Goal: Task Accomplishment & Management: Use online tool/utility

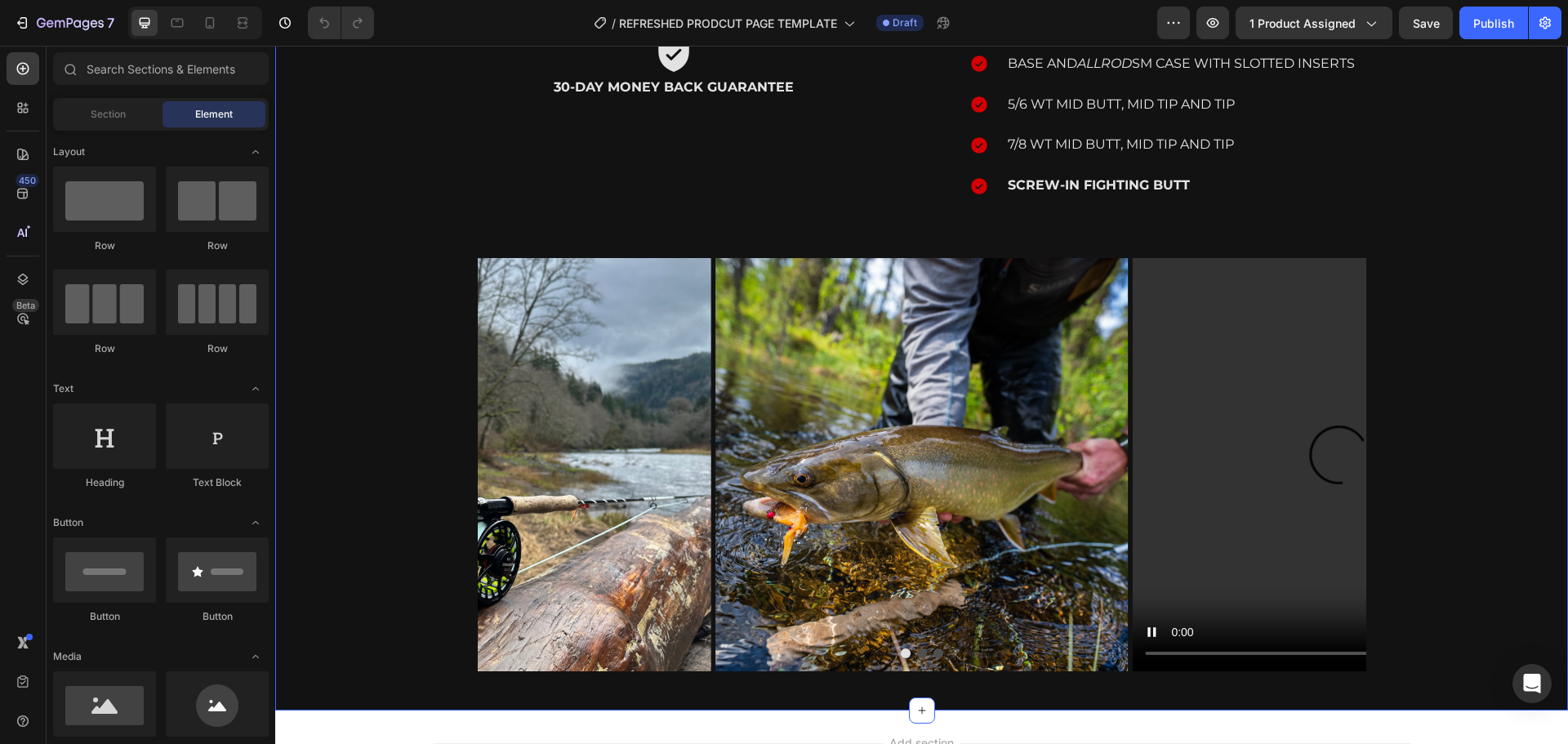
scroll to position [810, 0]
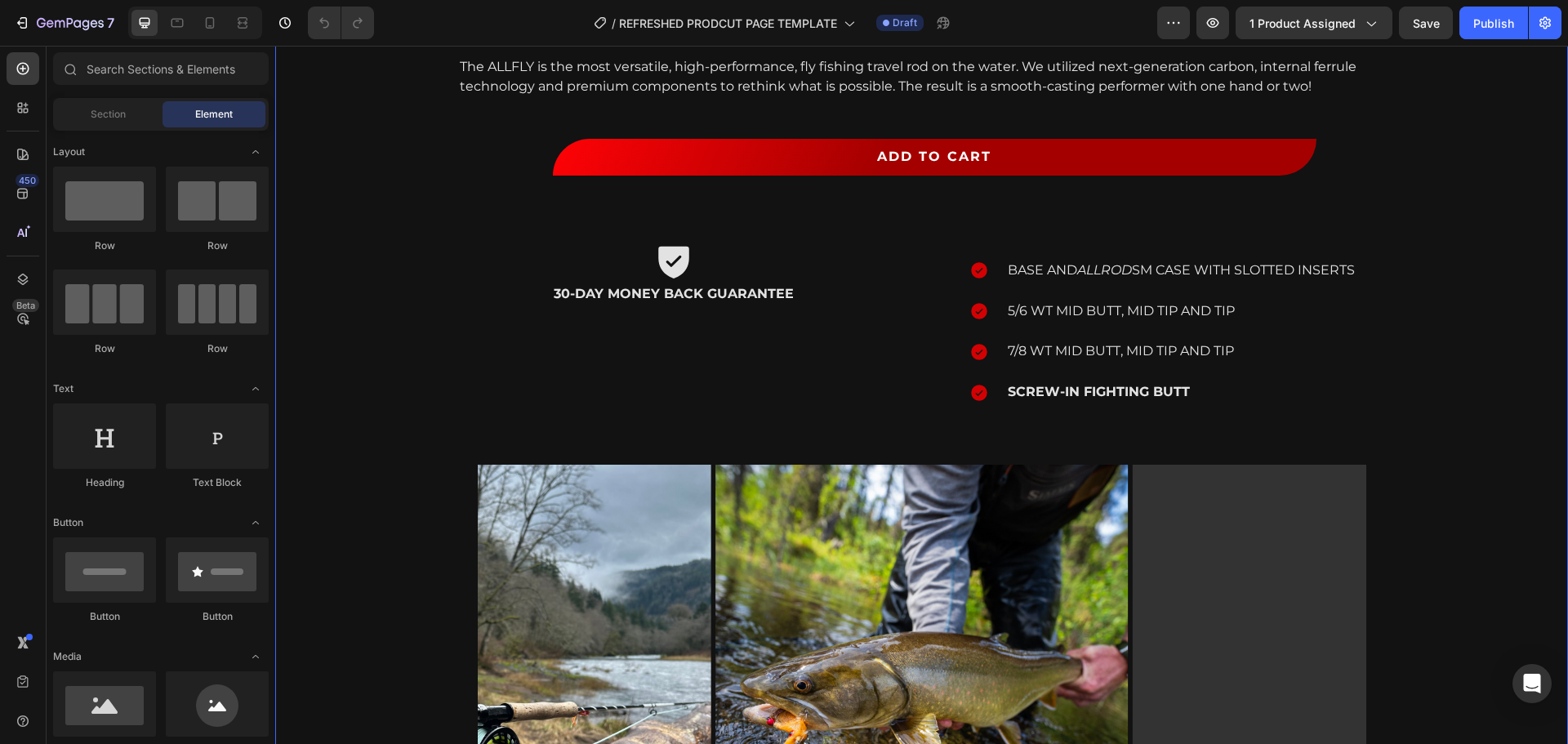
click at [388, 383] on div "ALLFLY Product Title Product Images $500.00 Product Price Product Price The ALL…" at bounding box center [922, 105] width 1268 height 1544
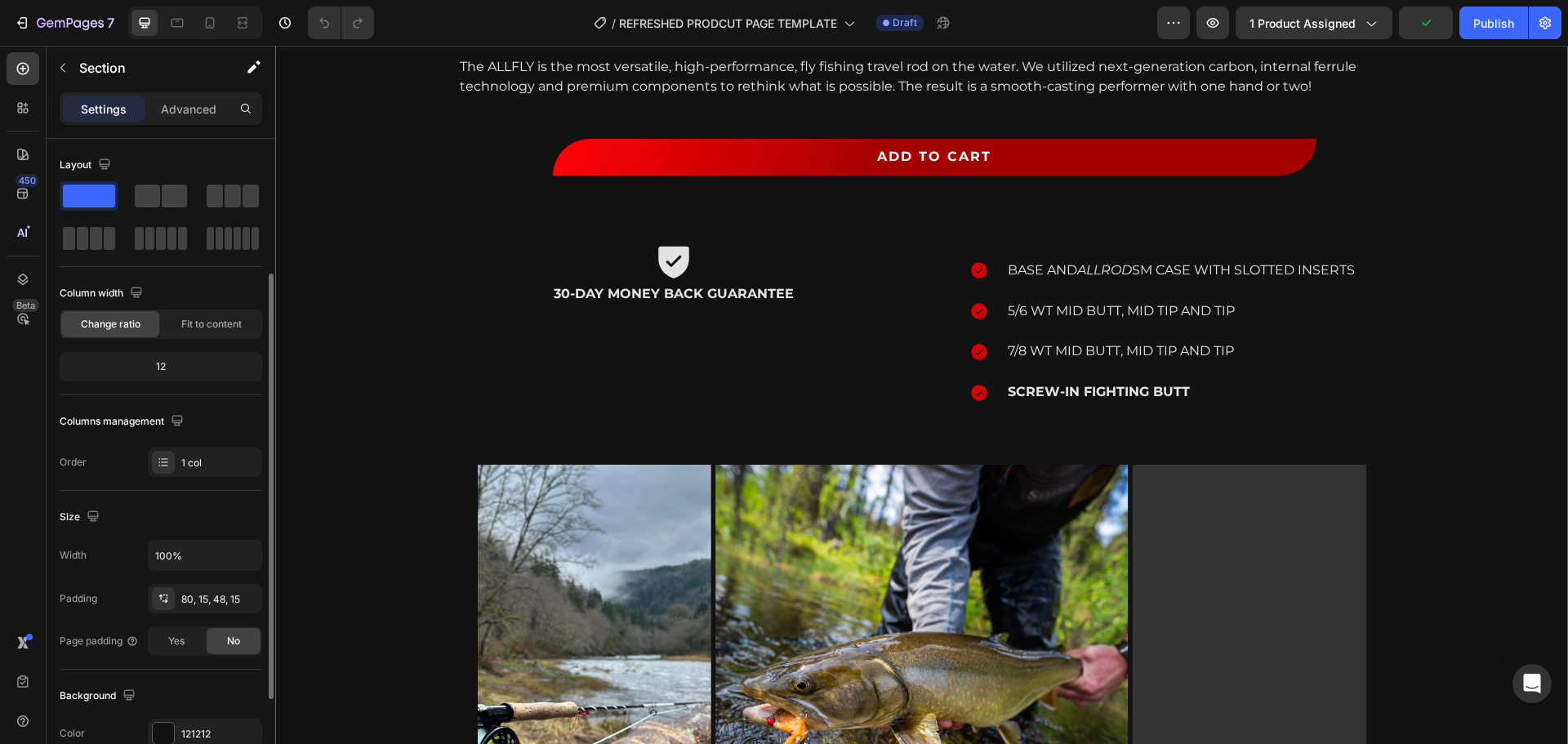
scroll to position [327, 0]
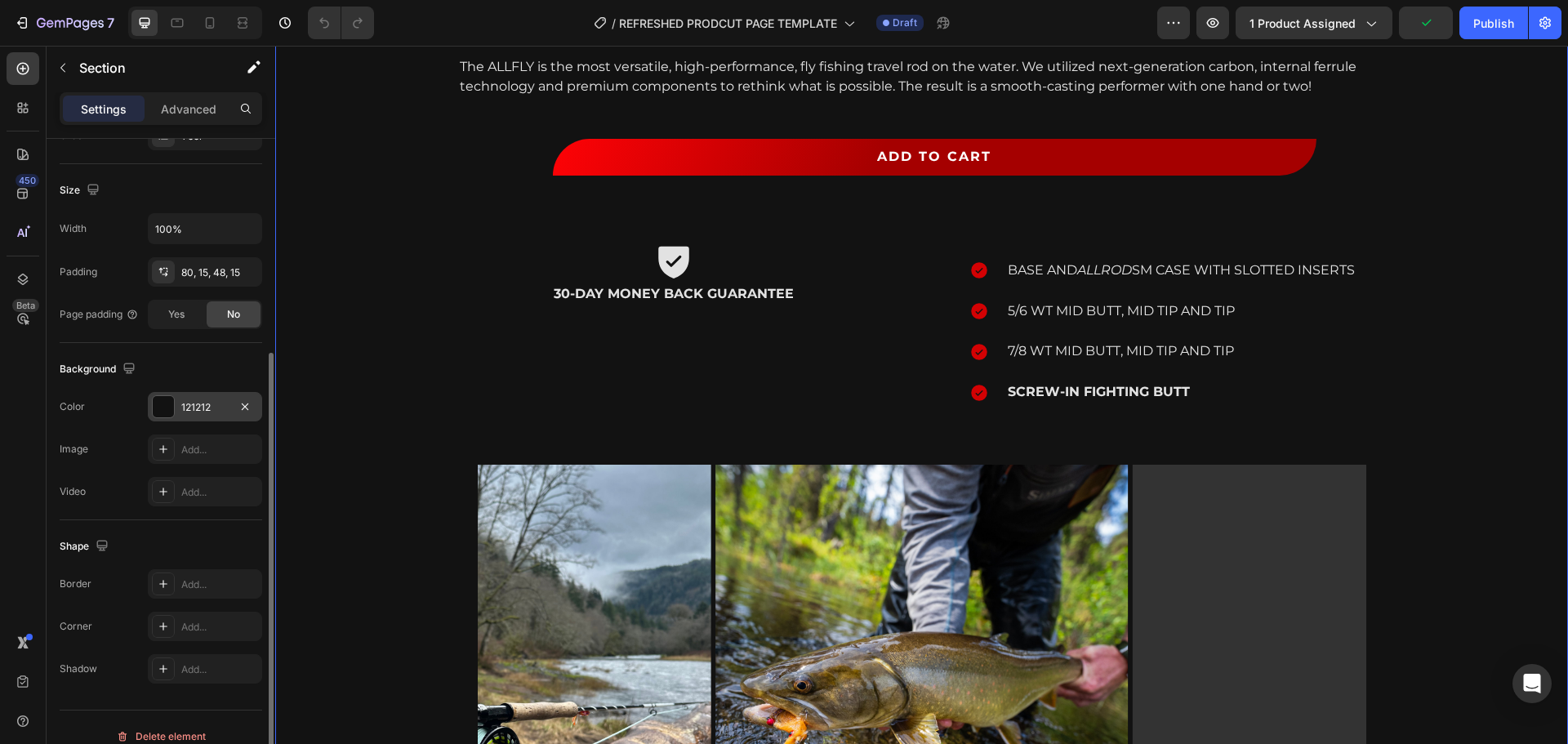
click at [162, 398] on div at bounding box center [163, 407] width 21 height 21
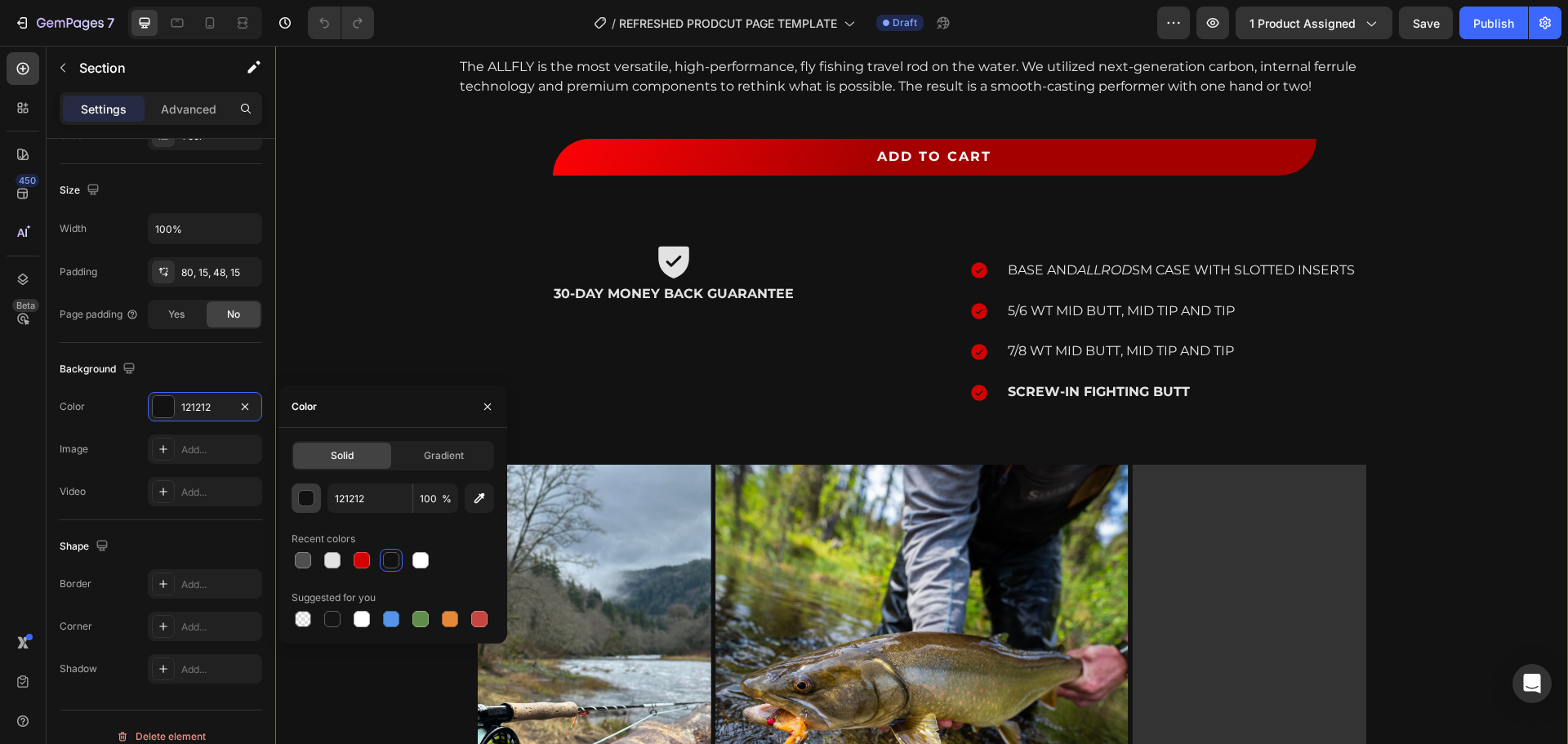
click at [307, 503] on div "button" at bounding box center [306, 498] width 16 height 16
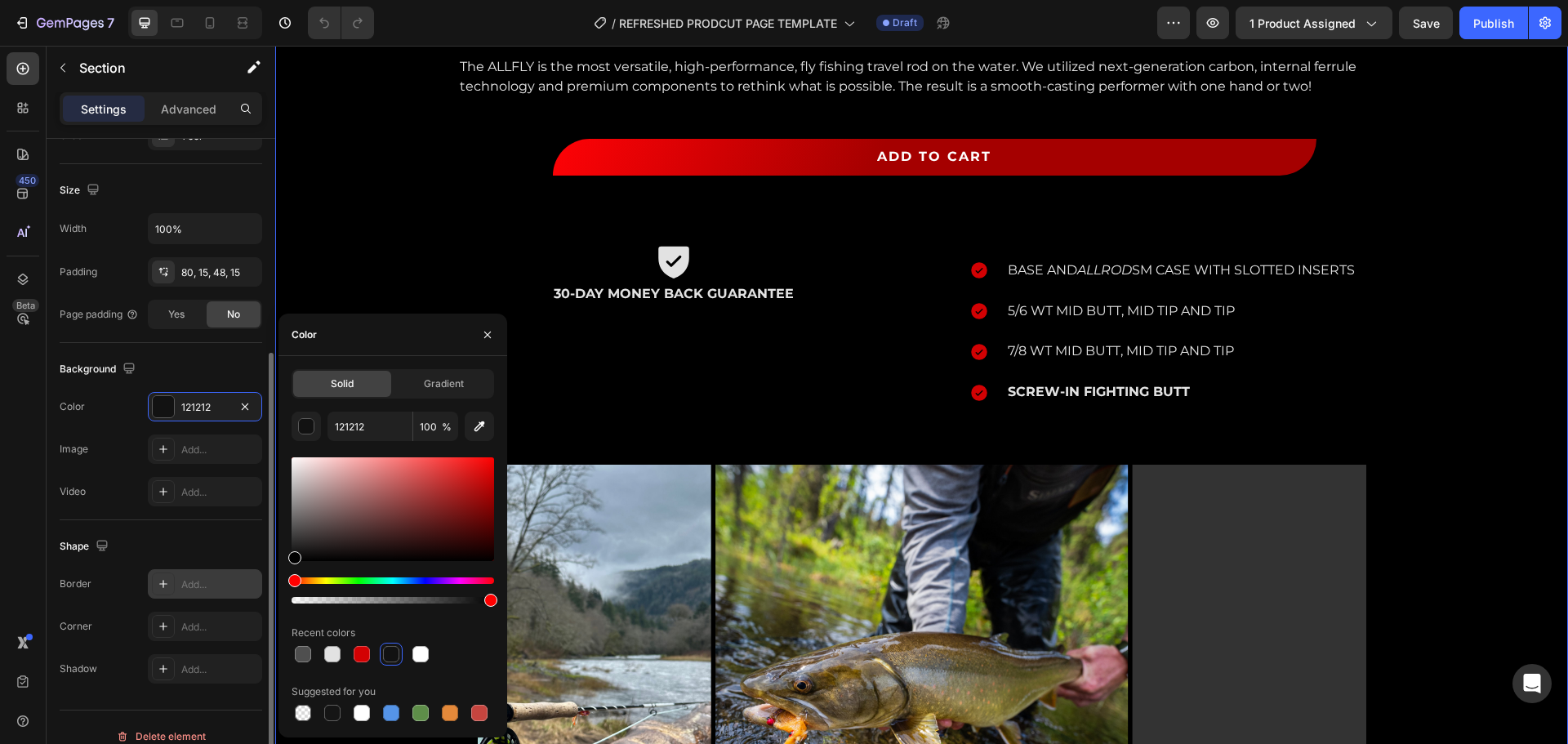
drag, startPoint x: 332, startPoint y: 512, endPoint x: 251, endPoint y: 583, distance: 107.7
click at [251, 583] on div "450 Beta Sections(18) Elements(84) Section Element Hero Section Product Detail …" at bounding box center [138, 395] width 276 height 699
type input "000000"
click at [351, 284] on div "ALLFLY Product Title Product Images $500.00 Product Price Product Price The ALL…" at bounding box center [922, 105] width 1268 height 1544
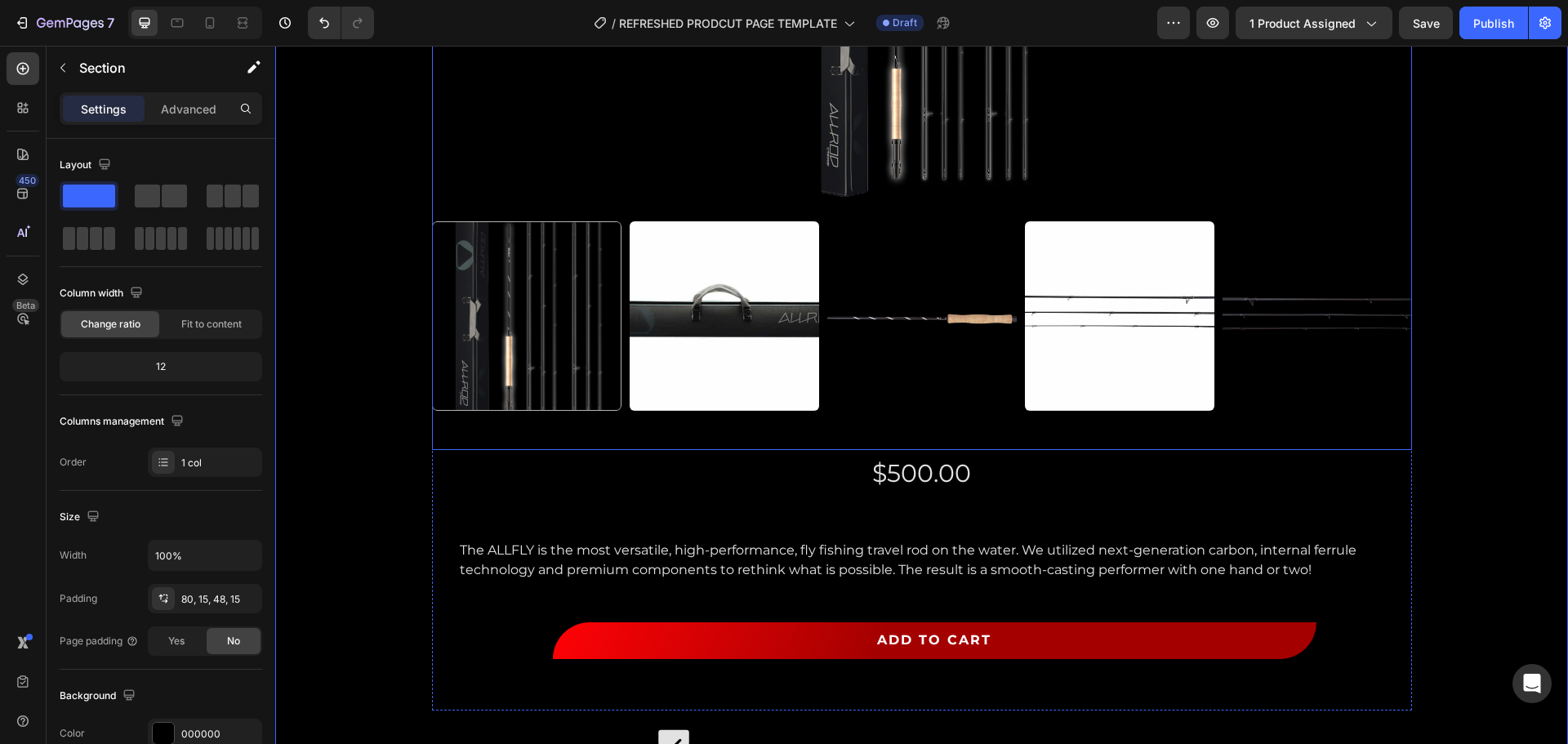
click at [683, 241] on img at bounding box center [724, 316] width 189 height 189
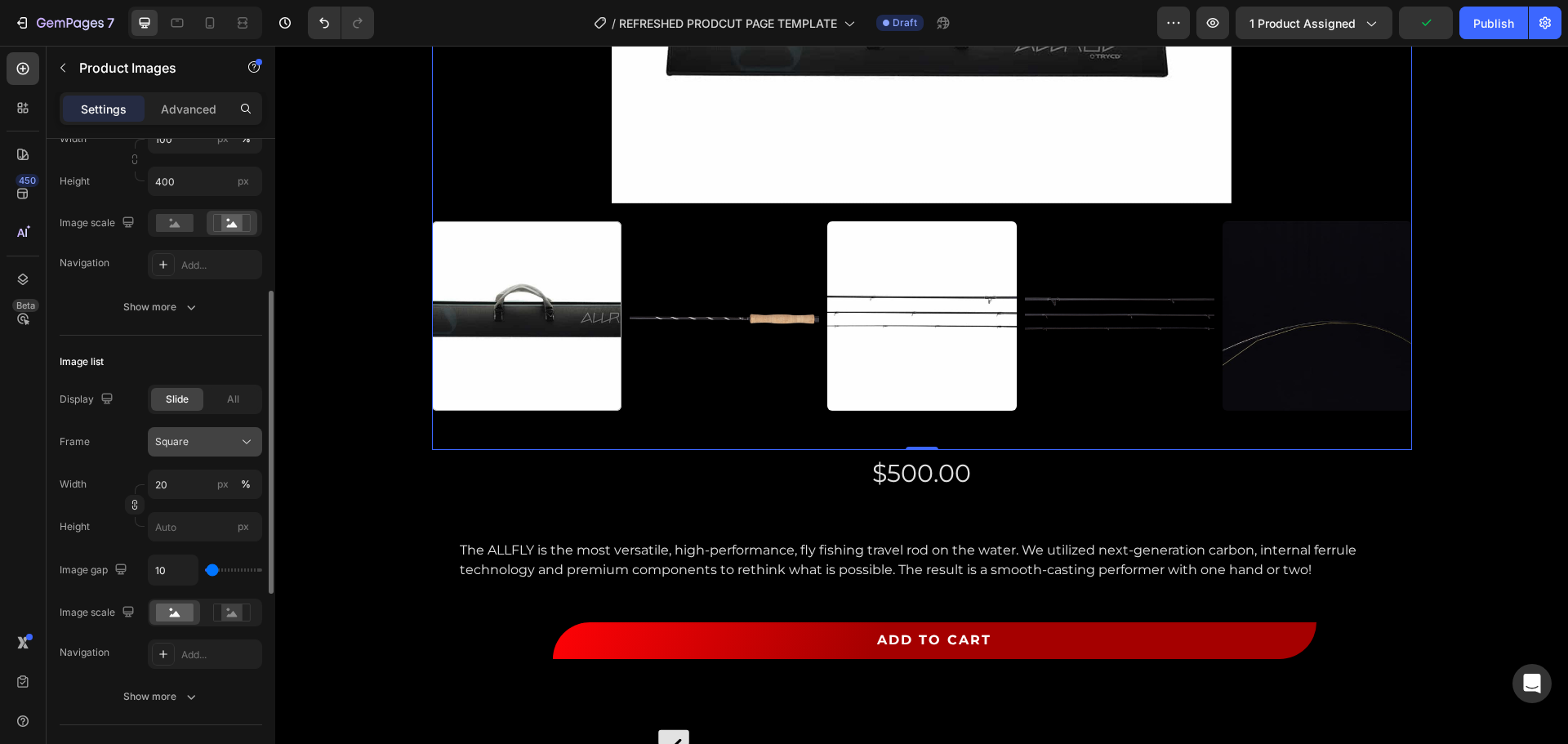
click at [209, 450] on div "Square" at bounding box center [205, 442] width 99 height 16
click at [173, 303] on div "Show more" at bounding box center [161, 307] width 76 height 16
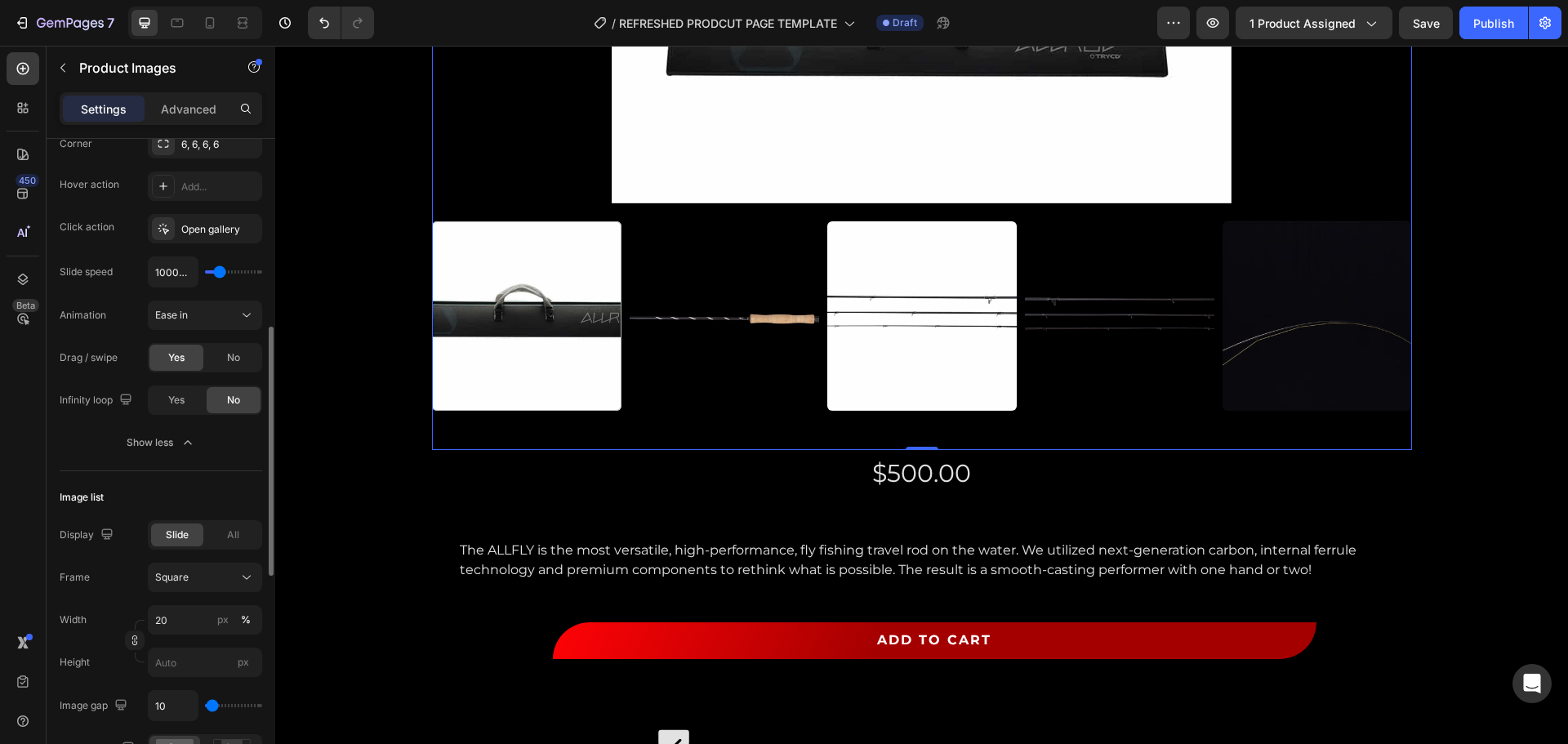
scroll to position [817, 0]
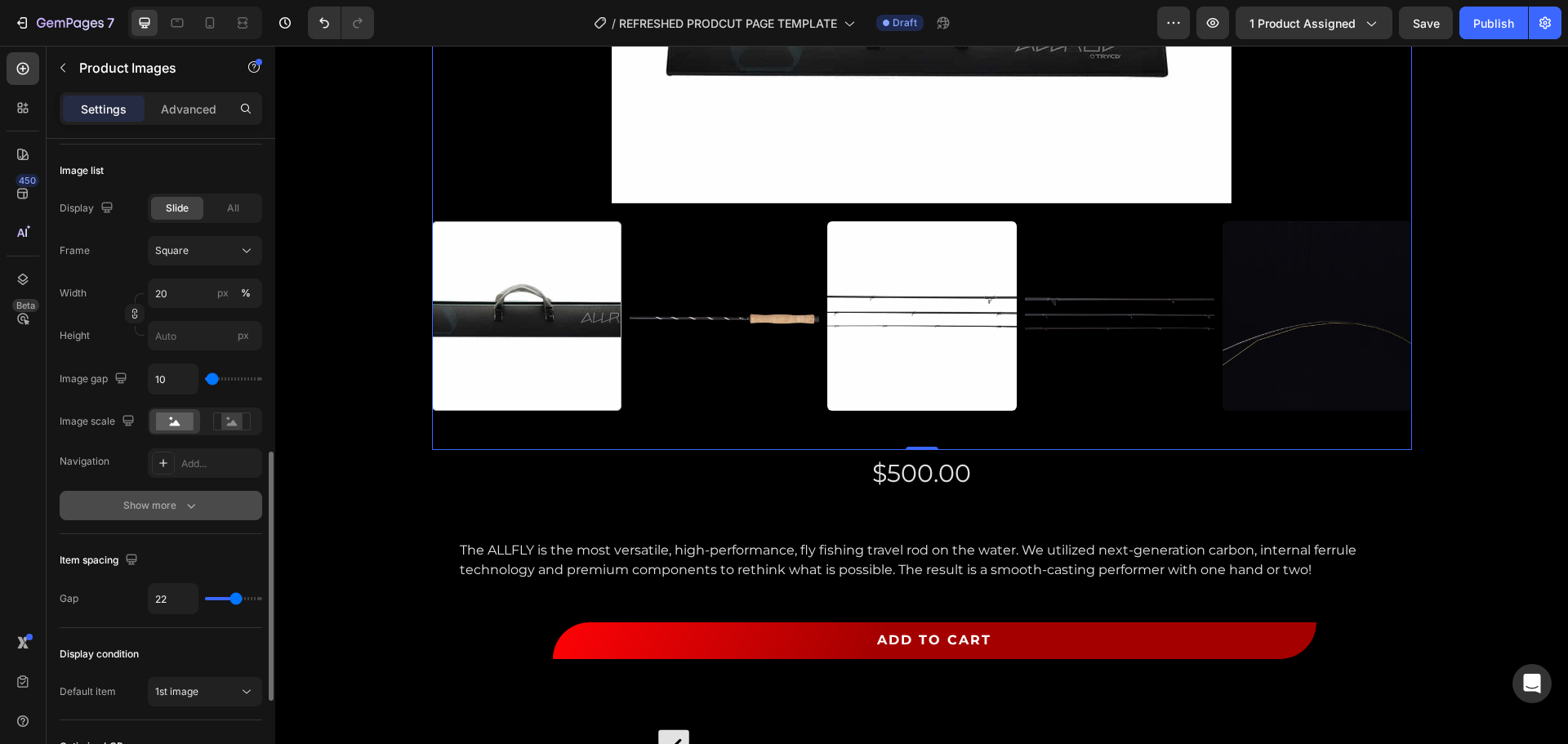
click at [141, 511] on div "Show more" at bounding box center [161, 505] width 76 height 16
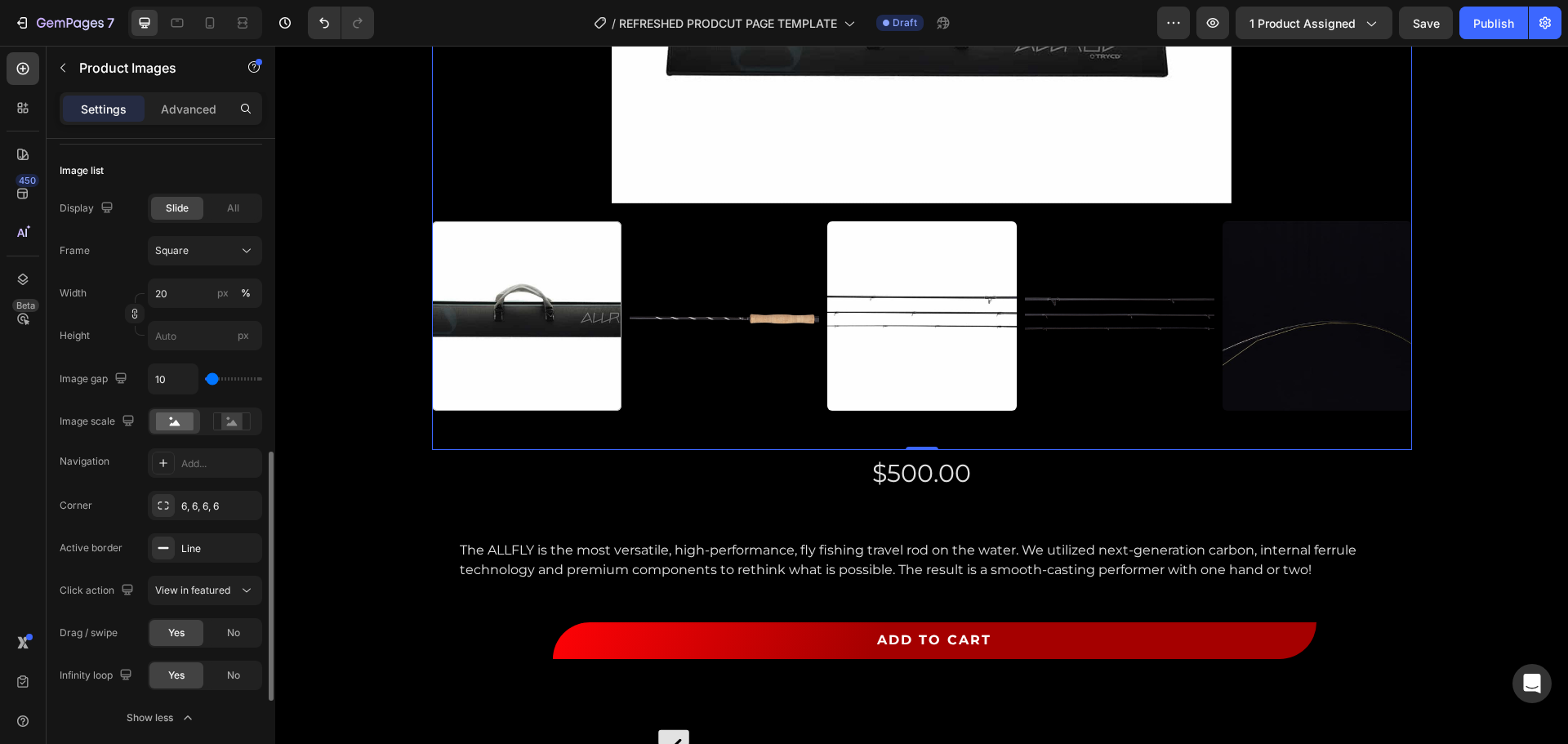
scroll to position [980, 0]
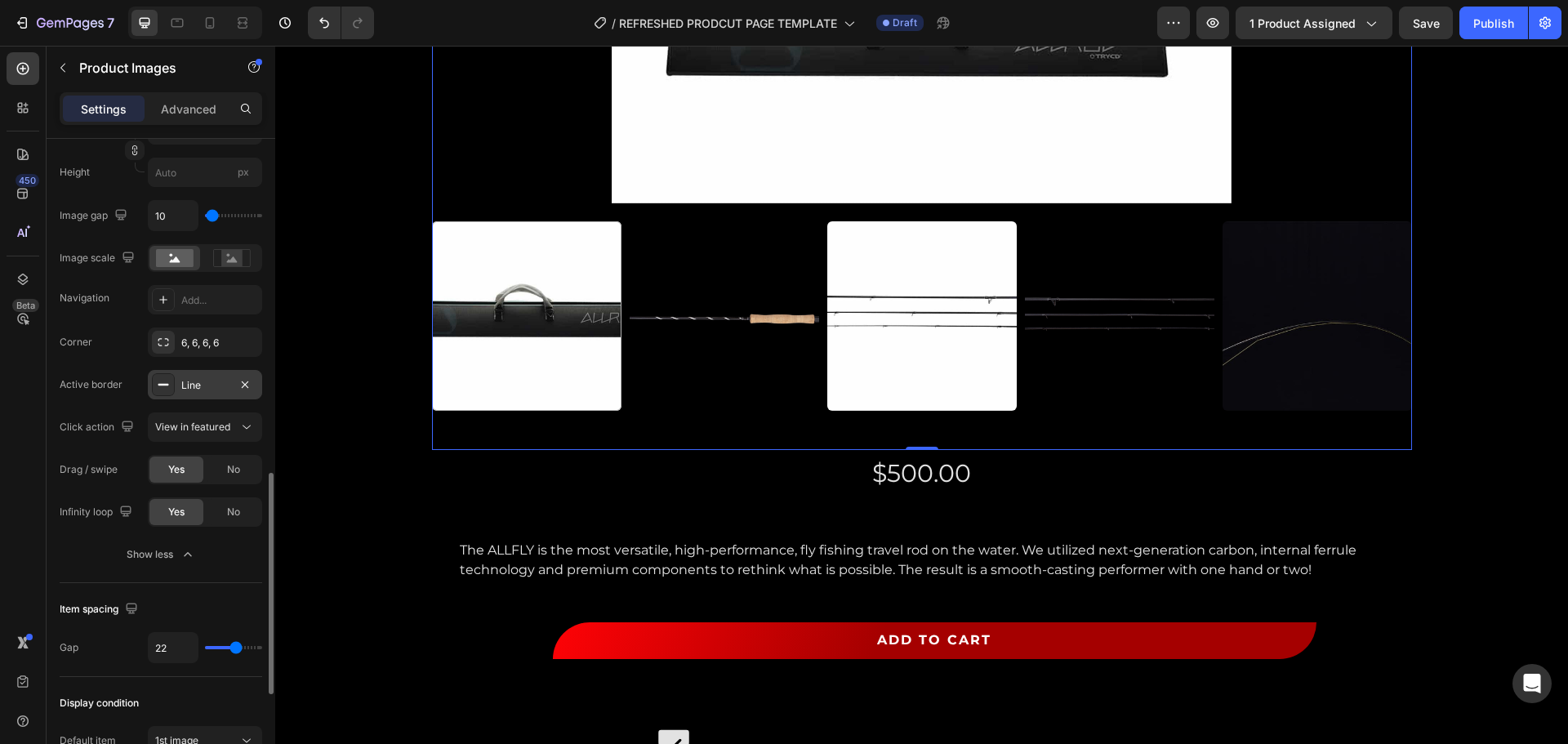
click at [218, 392] on div "Line" at bounding box center [205, 384] width 115 height 29
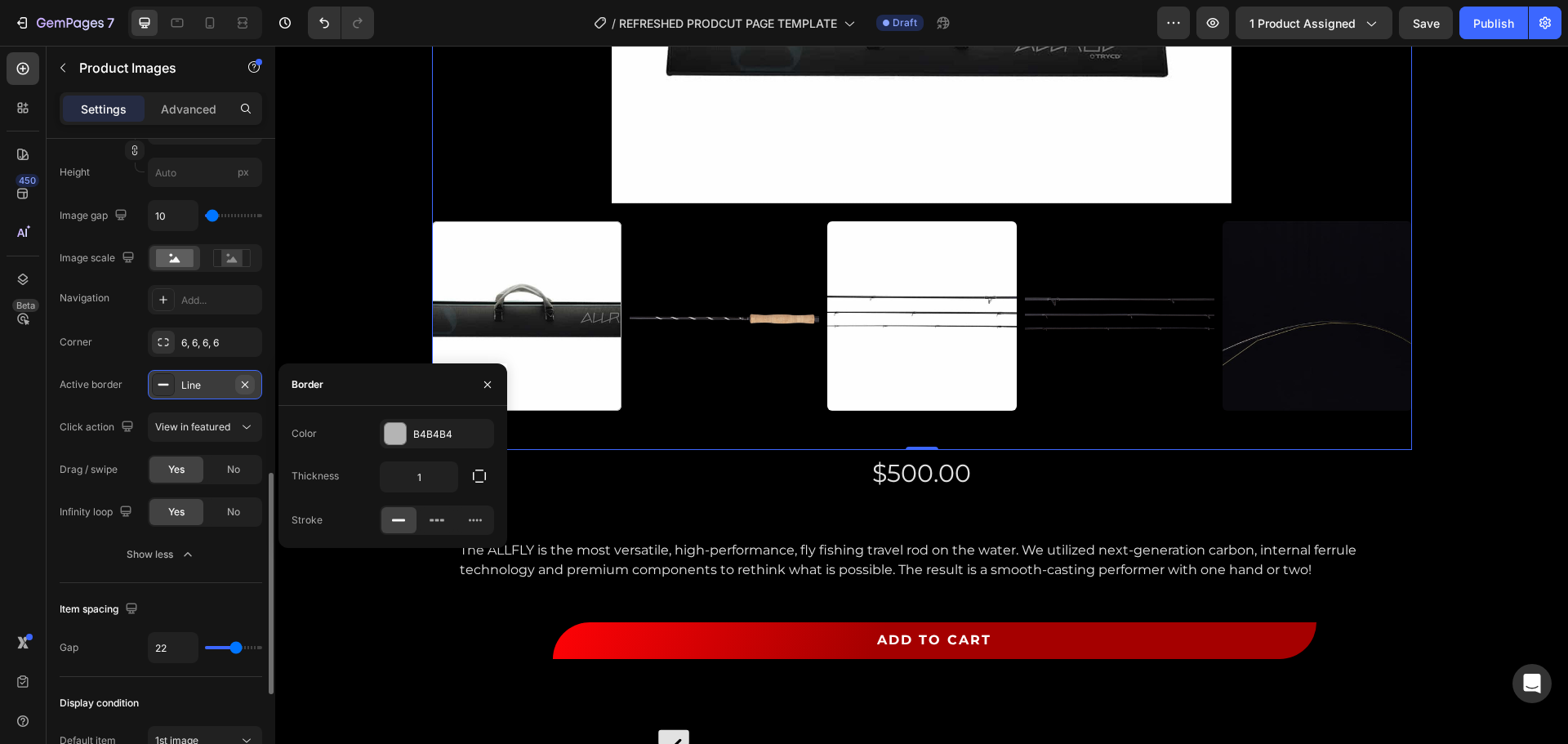
click at [247, 388] on icon "button" at bounding box center [245, 384] width 13 height 13
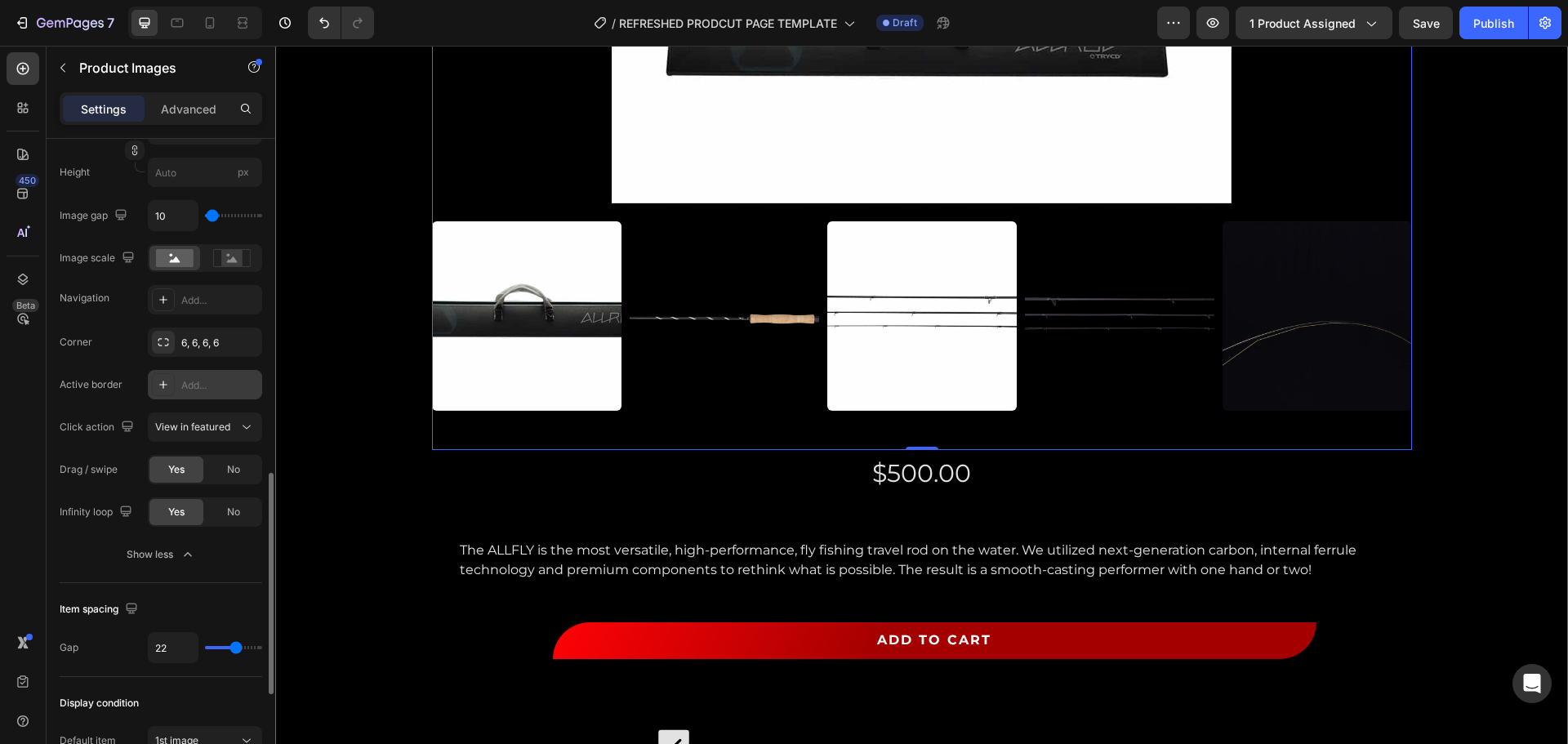
click at [330, 325] on div "ALLFLY Product Title Product Images 0 $500.00 Product Price Product Price The A…" at bounding box center [922, 589] width 1268 height 1544
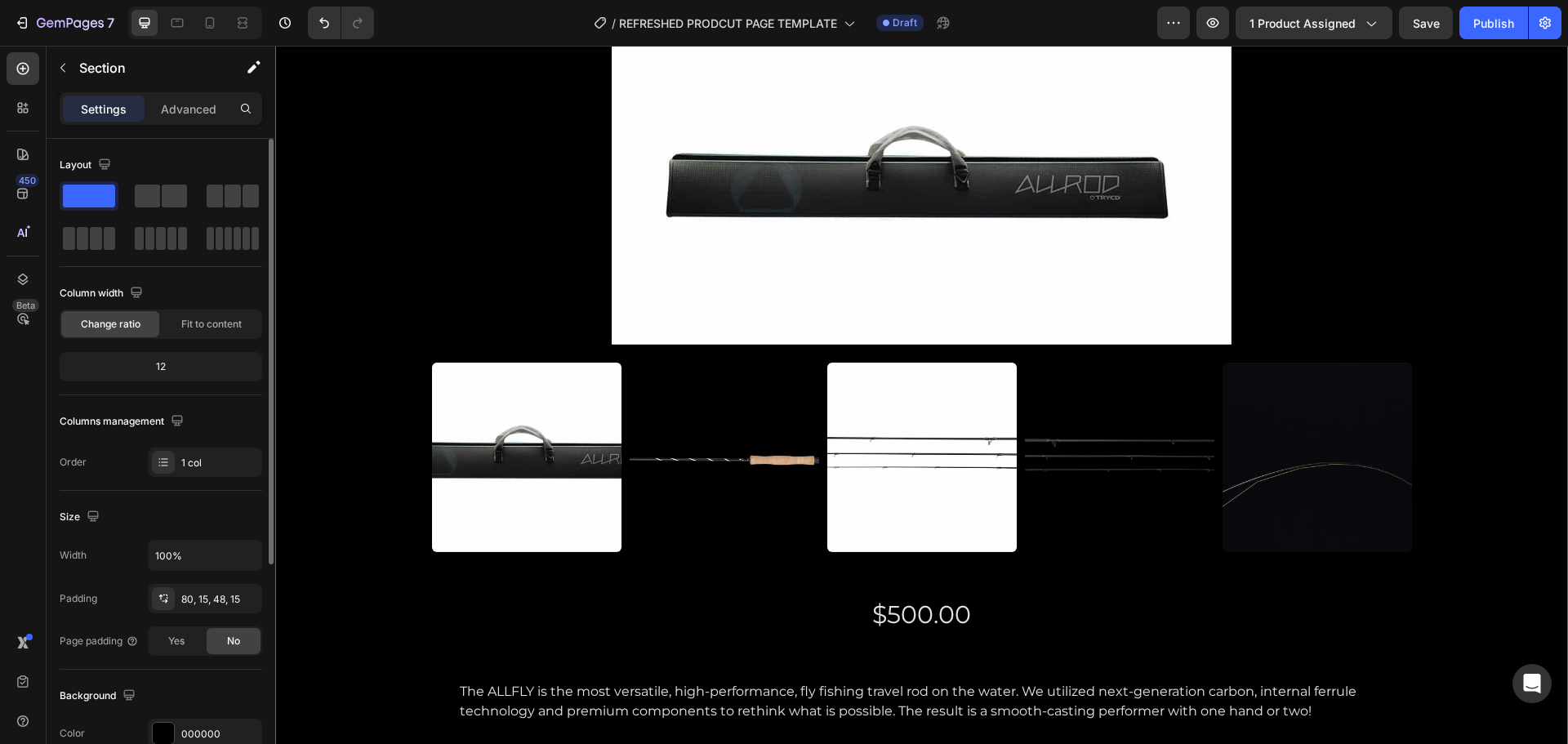
scroll to position [164, 0]
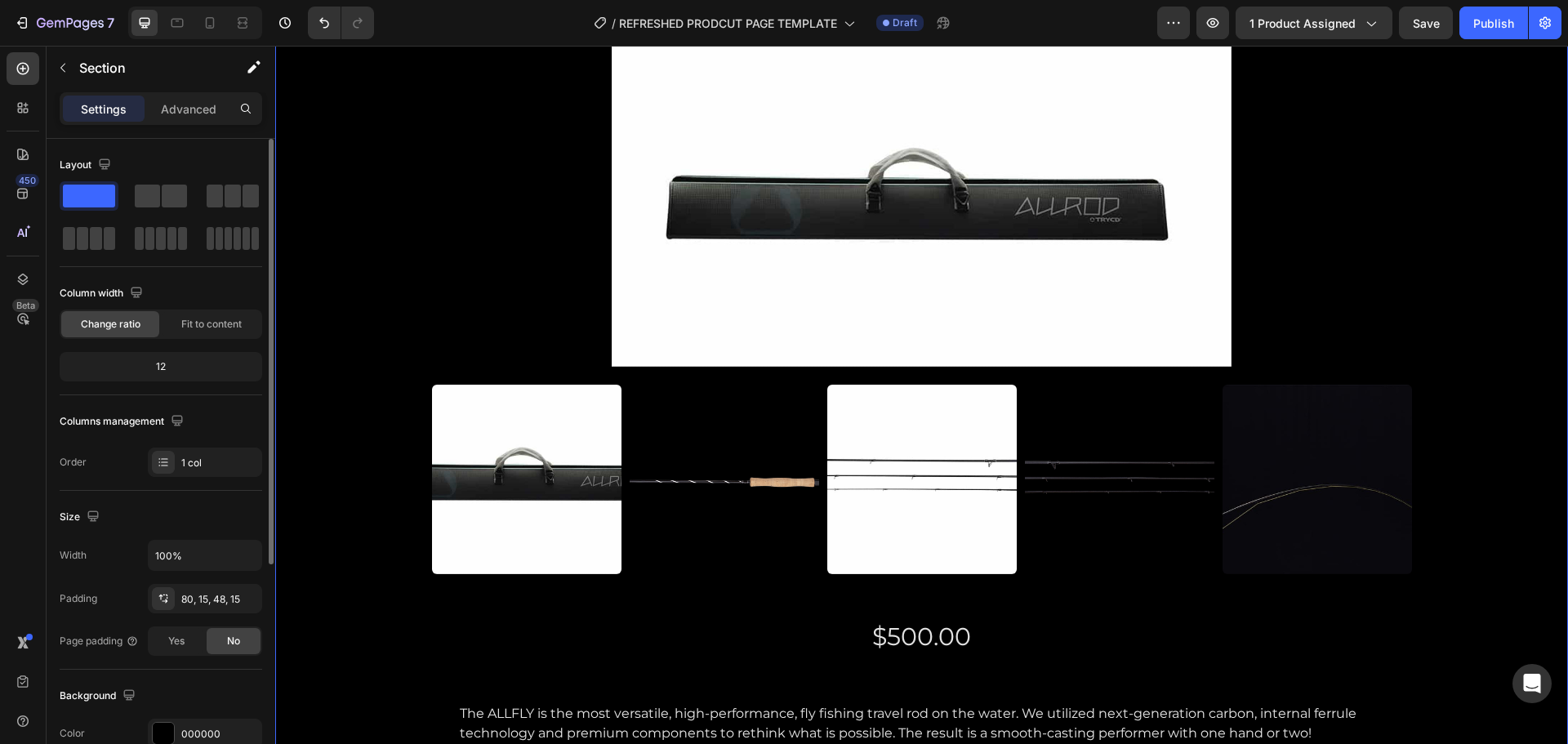
click at [1436, 484] on div "ALLFLY Product Title Product Images $500.00 Product Price Product Price The ALL…" at bounding box center [922, 753] width 1268 height 1544
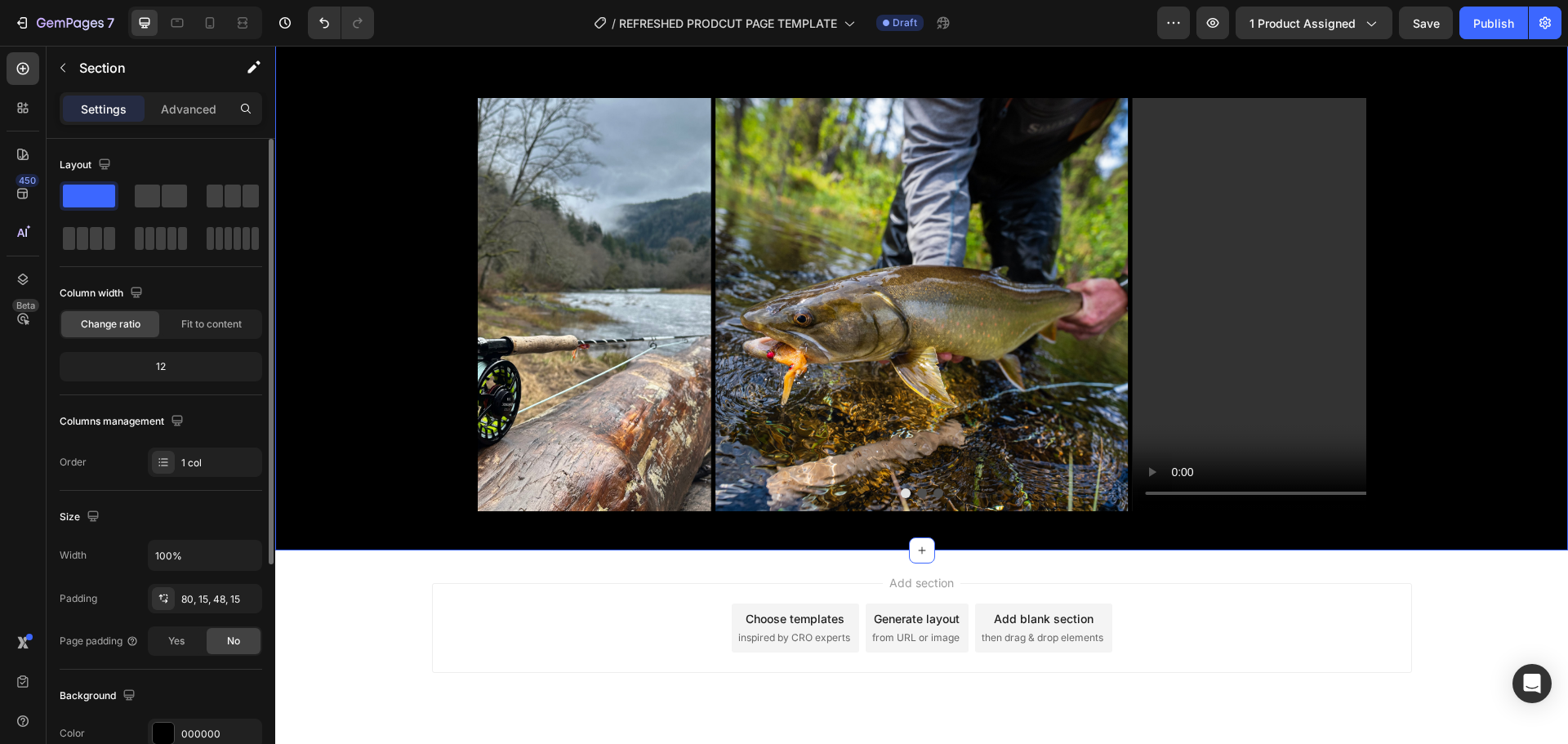
scroll to position [1137, 0]
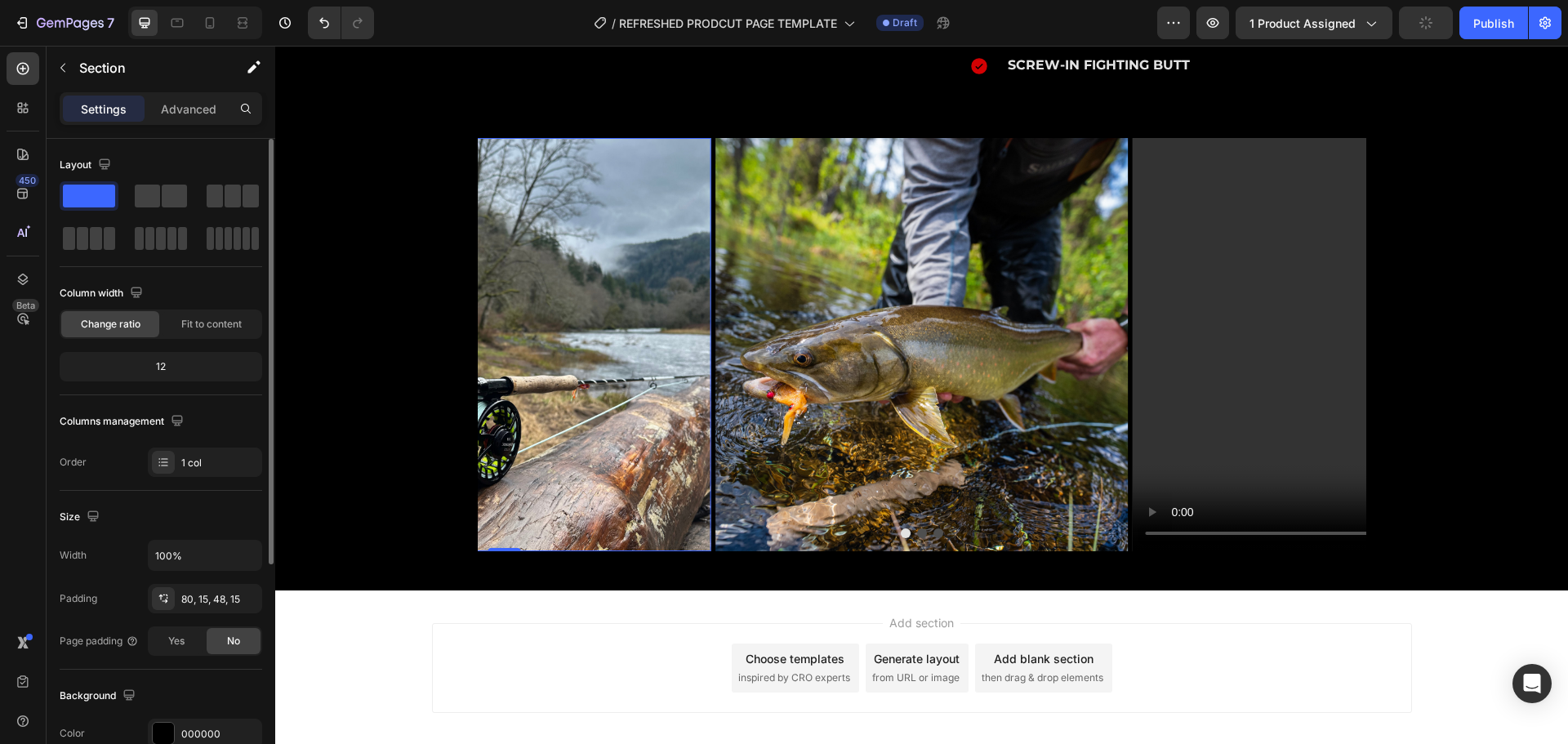
click at [536, 290] on img at bounding box center [504, 344] width 413 height 414
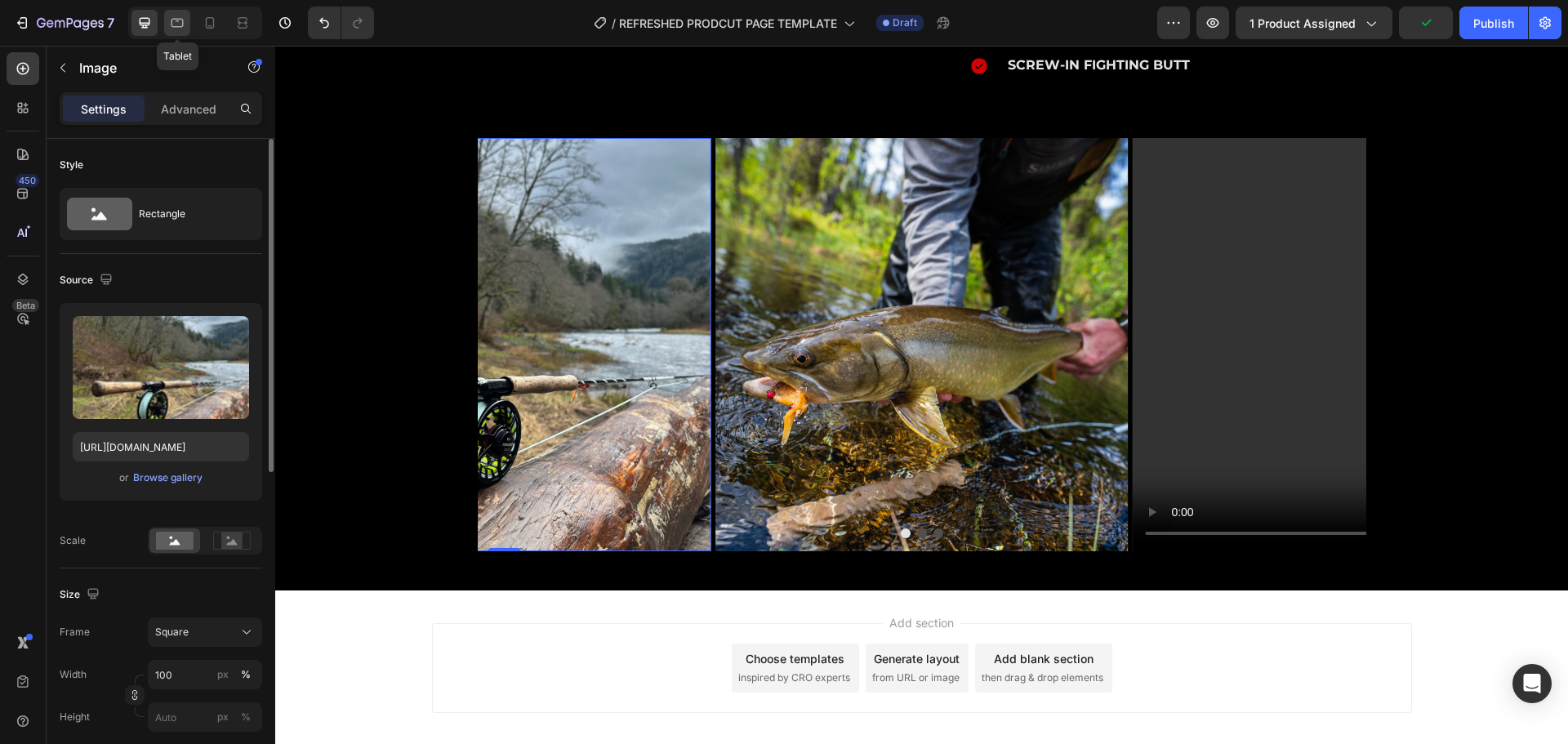
click at [175, 21] on icon at bounding box center [176, 22] width 16 height 16
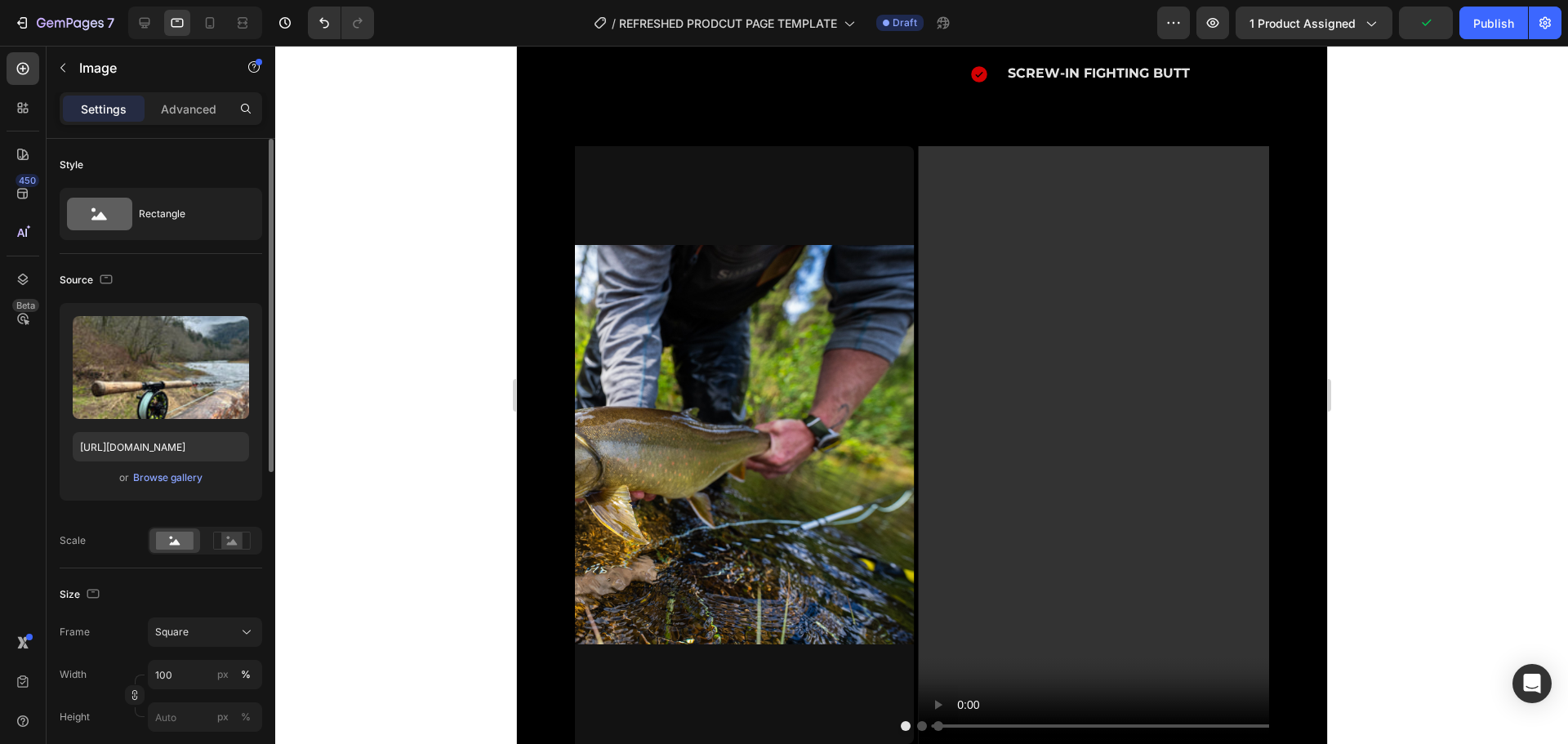
scroll to position [1158, 0]
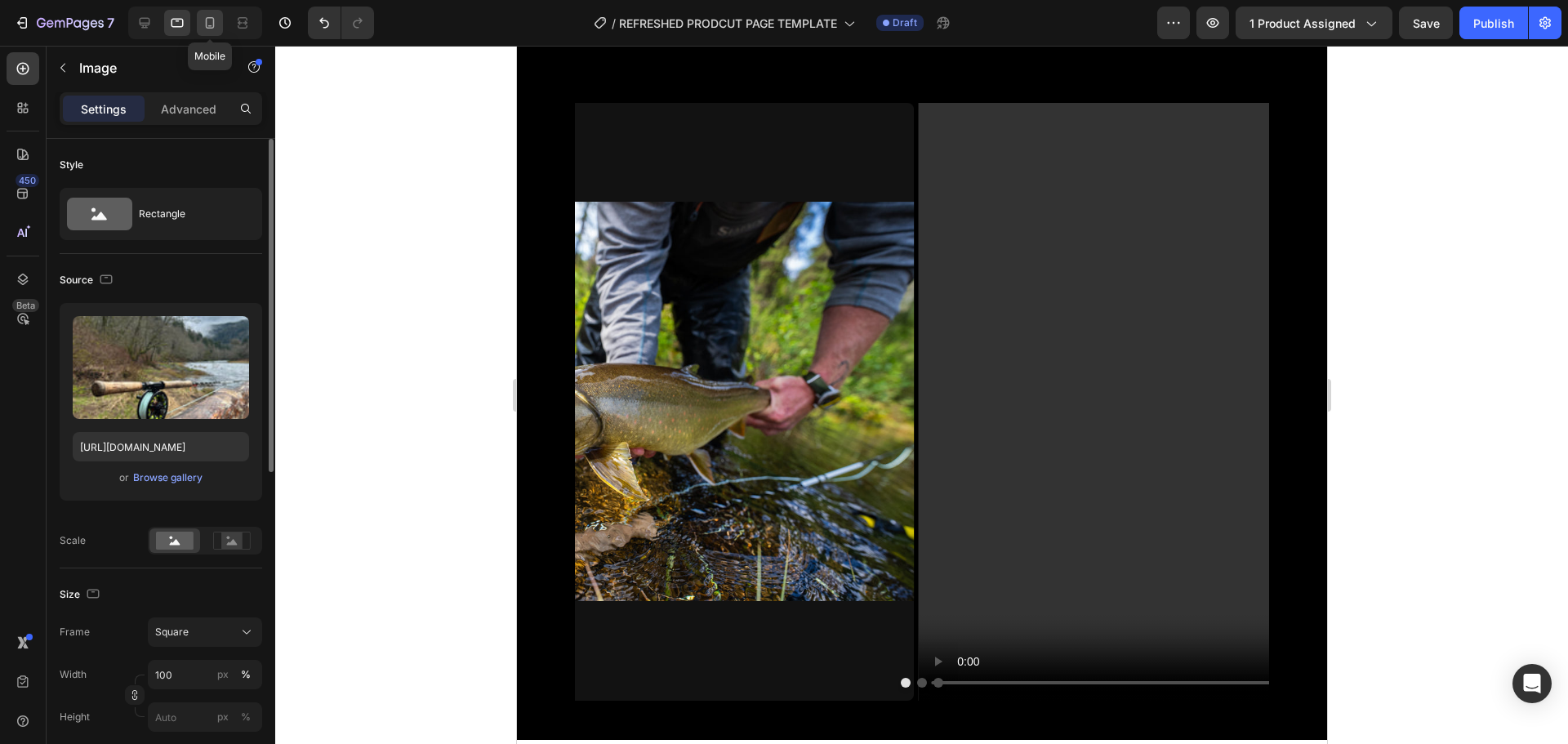
click at [206, 21] on icon at bounding box center [210, 22] width 9 height 11
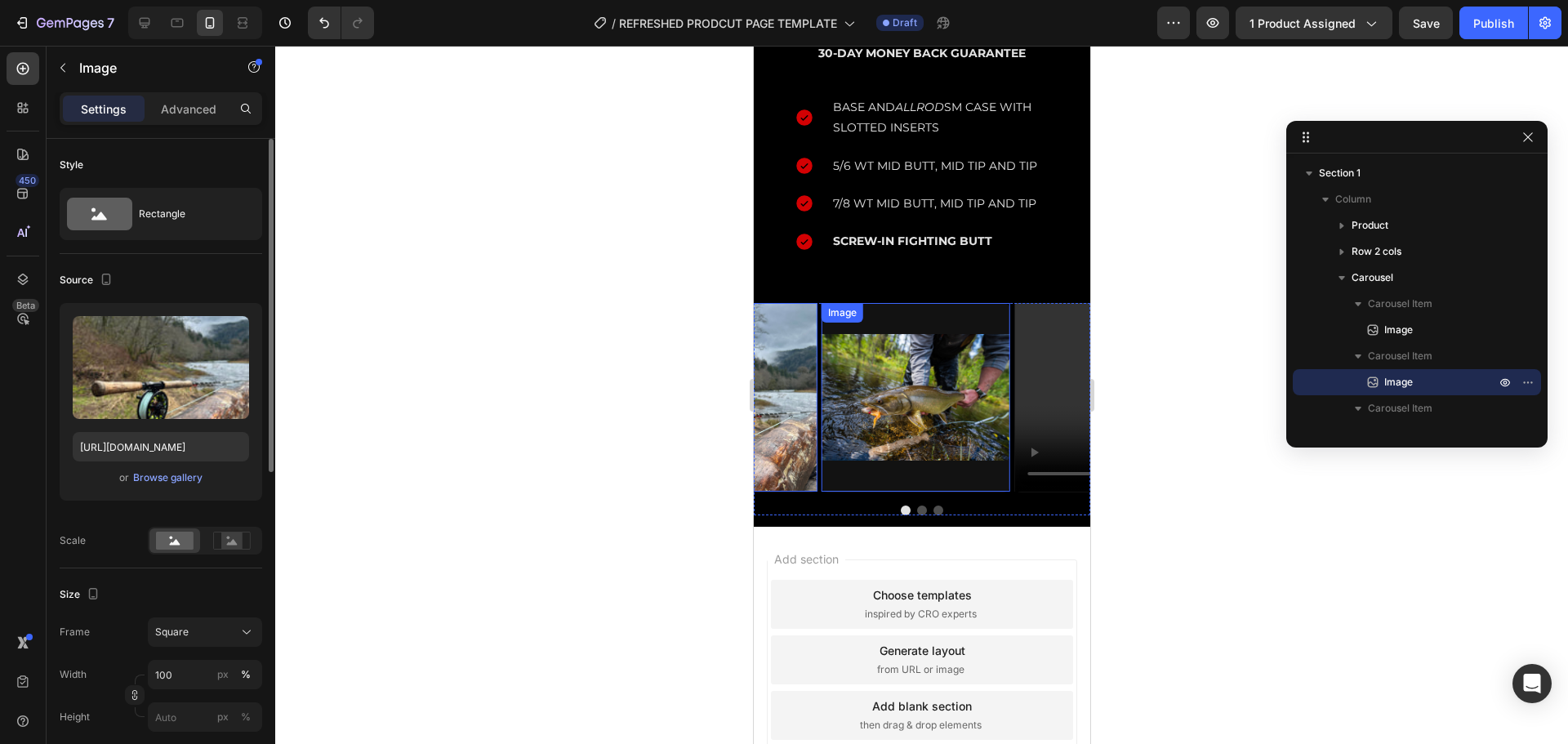
scroll to position [596, 0]
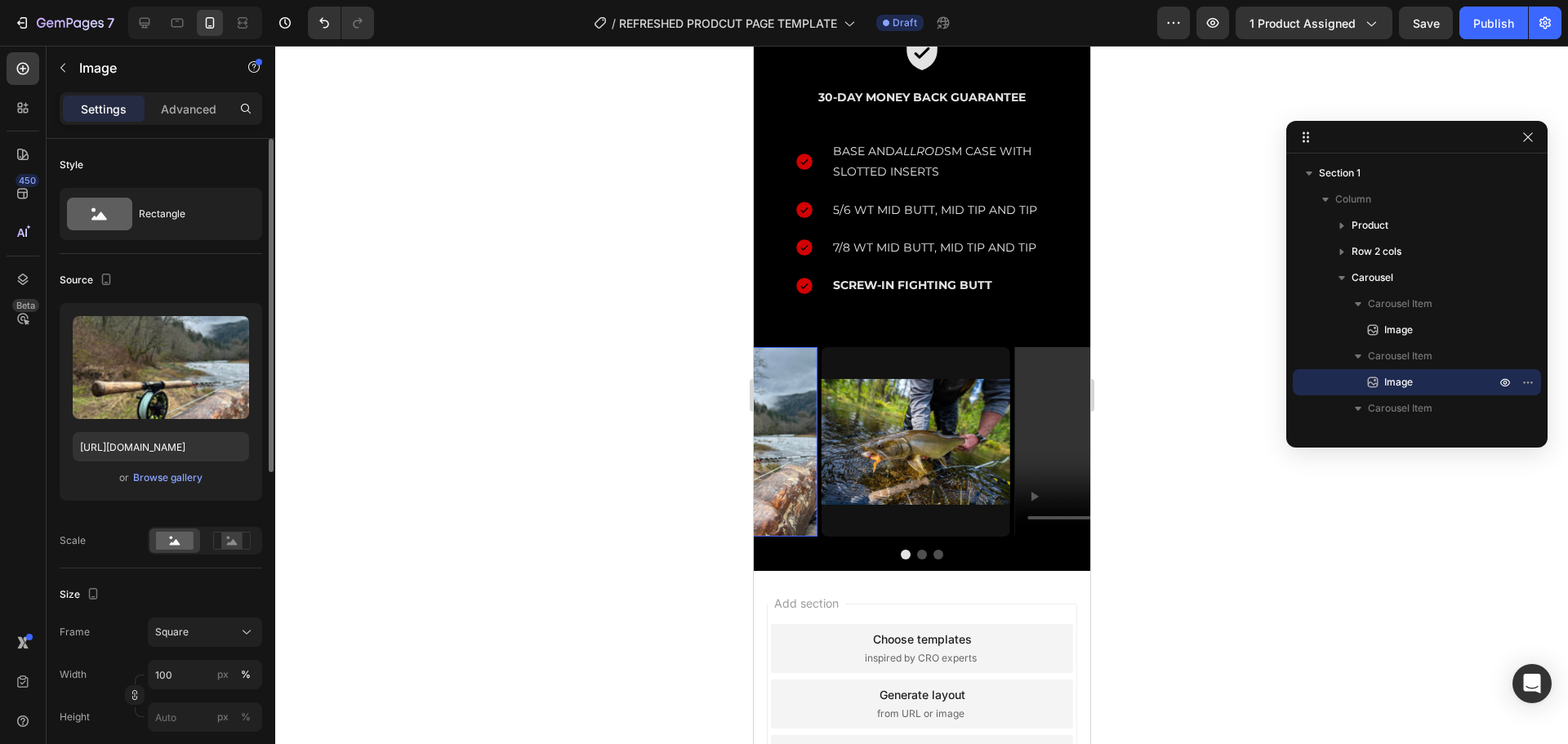
click at [1205, 426] on div at bounding box center [922, 395] width 1292 height 699
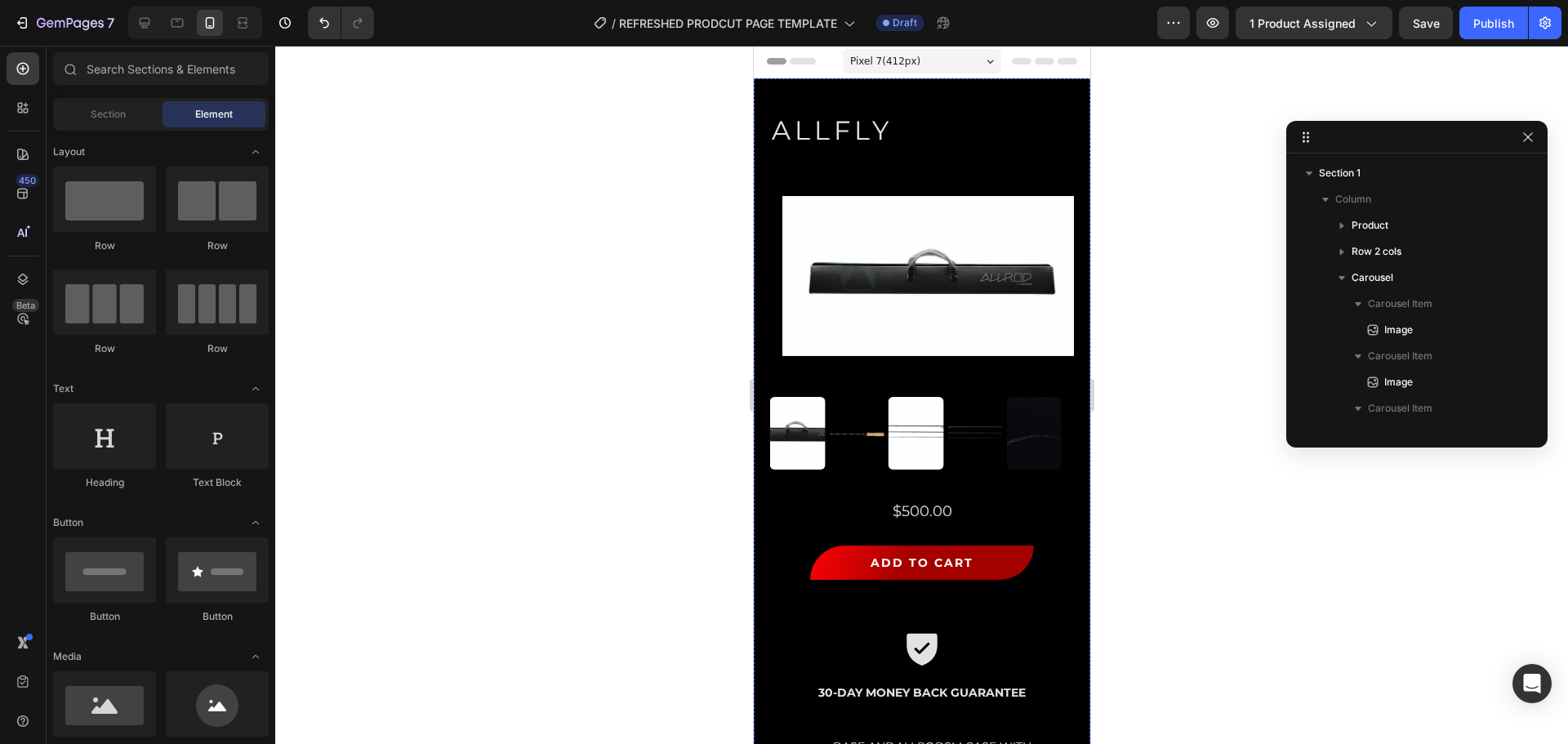
scroll to position [0, 0]
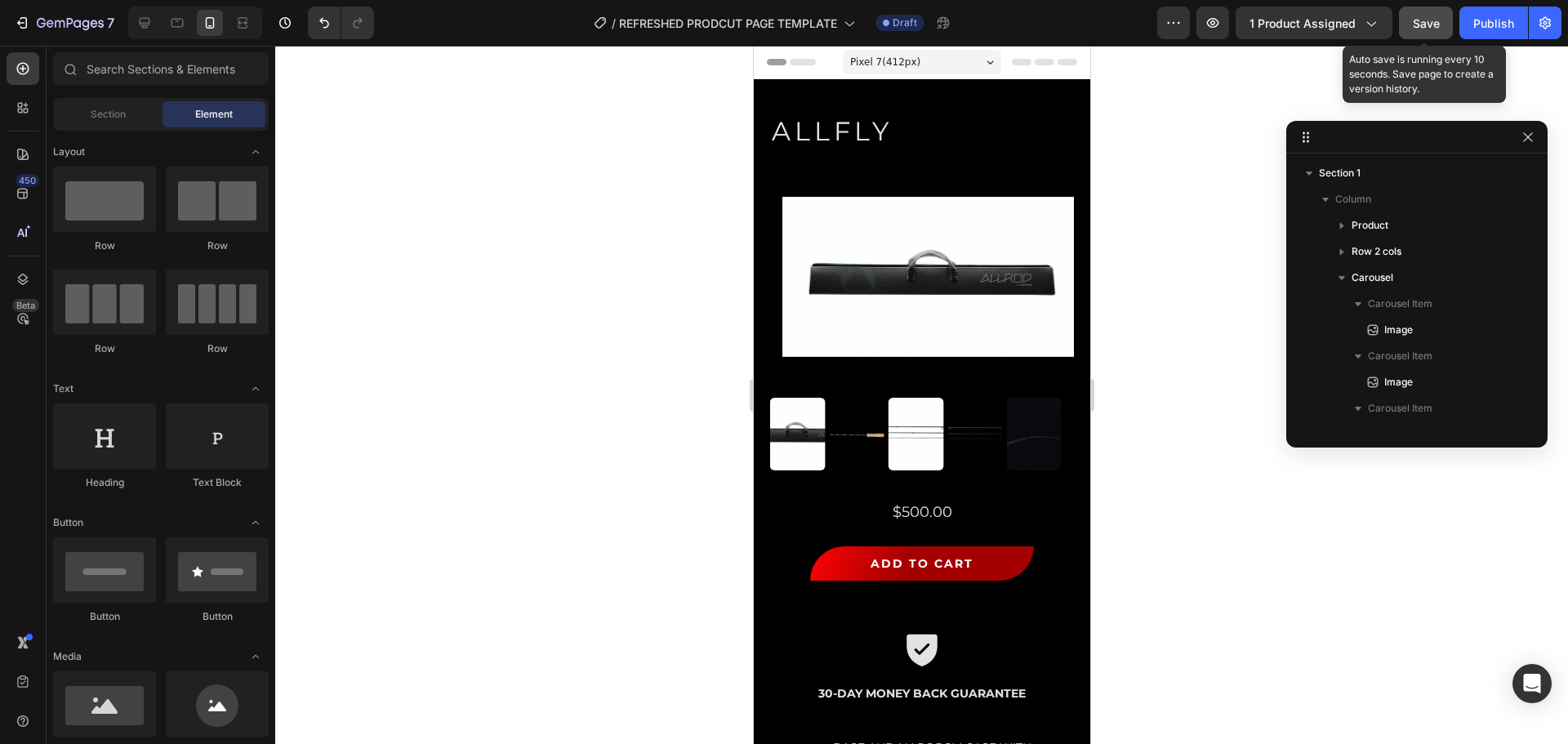
click at [1426, 29] on span "Save" at bounding box center [1426, 23] width 27 height 14
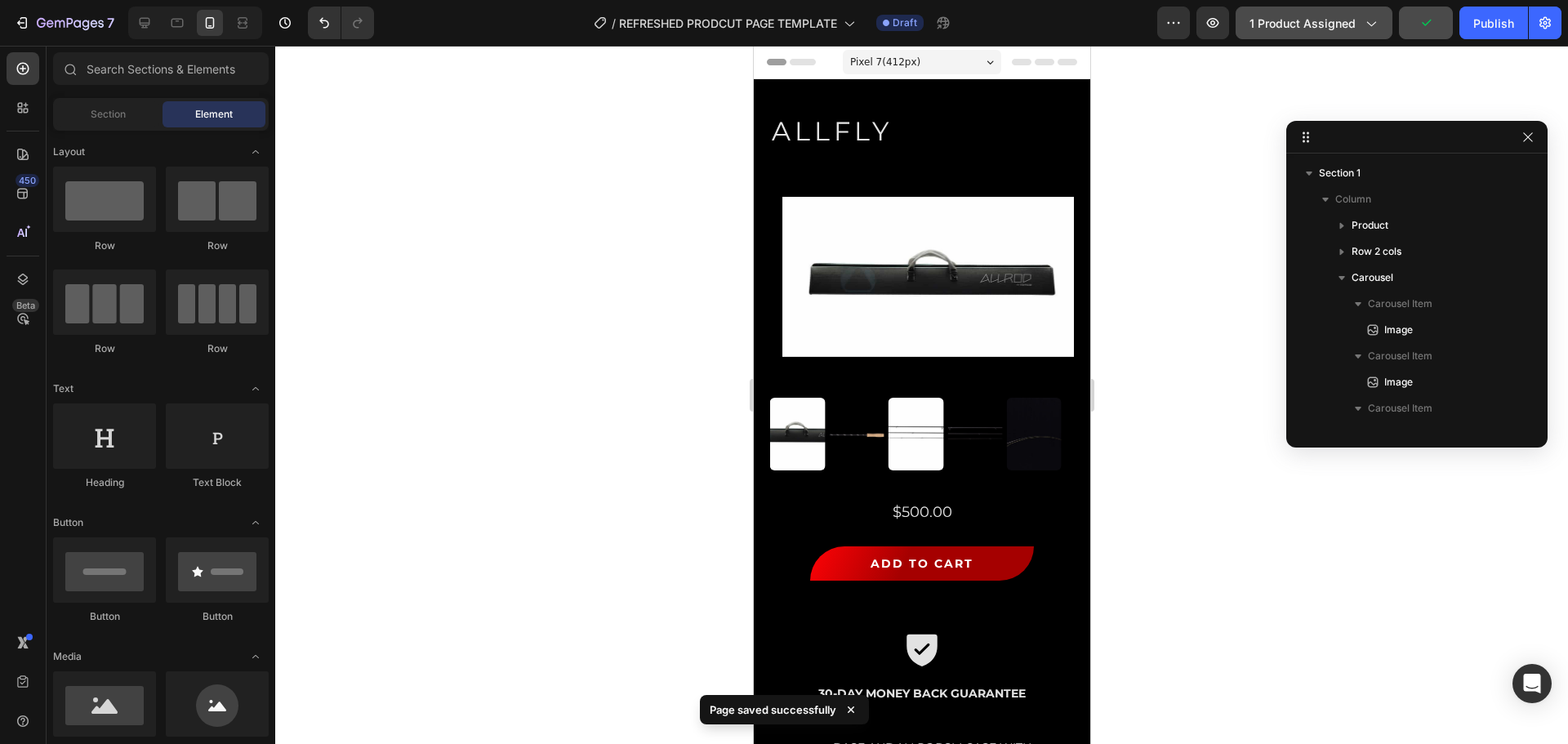
click at [1295, 27] on span "1 product assigned" at bounding box center [1303, 23] width 106 height 17
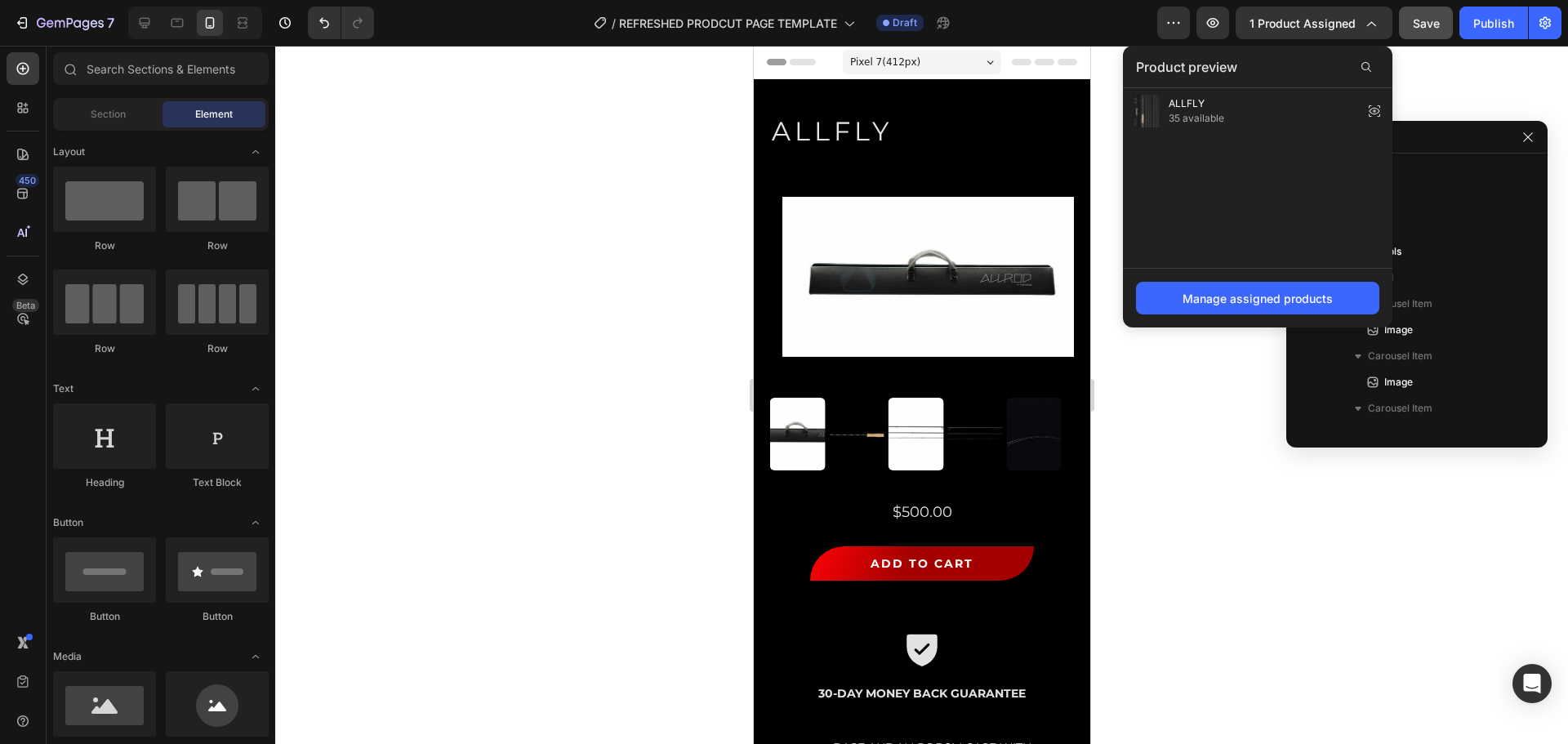
click at [651, 154] on div at bounding box center [922, 395] width 1292 height 699
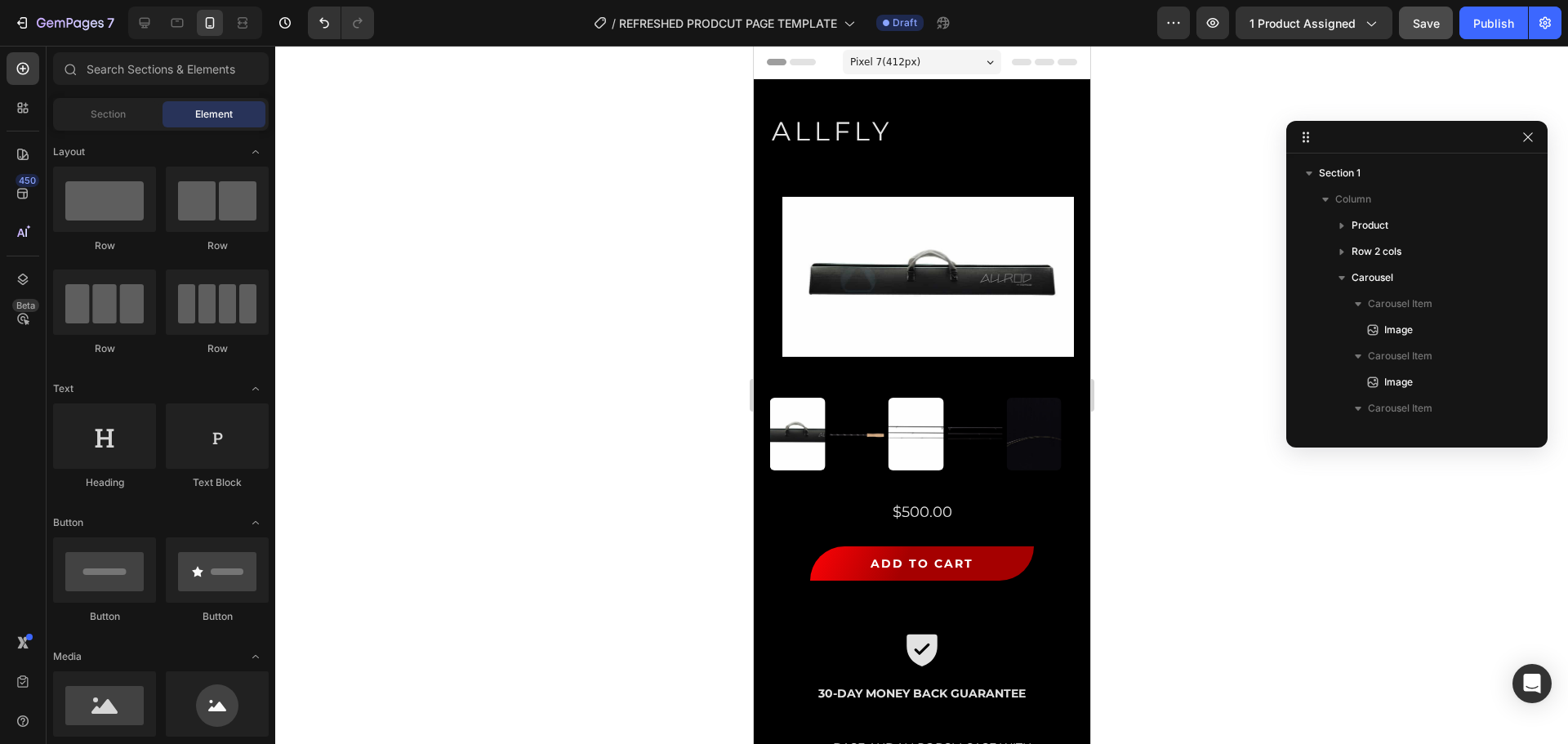
click at [347, 99] on div at bounding box center [922, 395] width 1292 height 699
click at [140, 24] on icon at bounding box center [145, 23] width 10 height 10
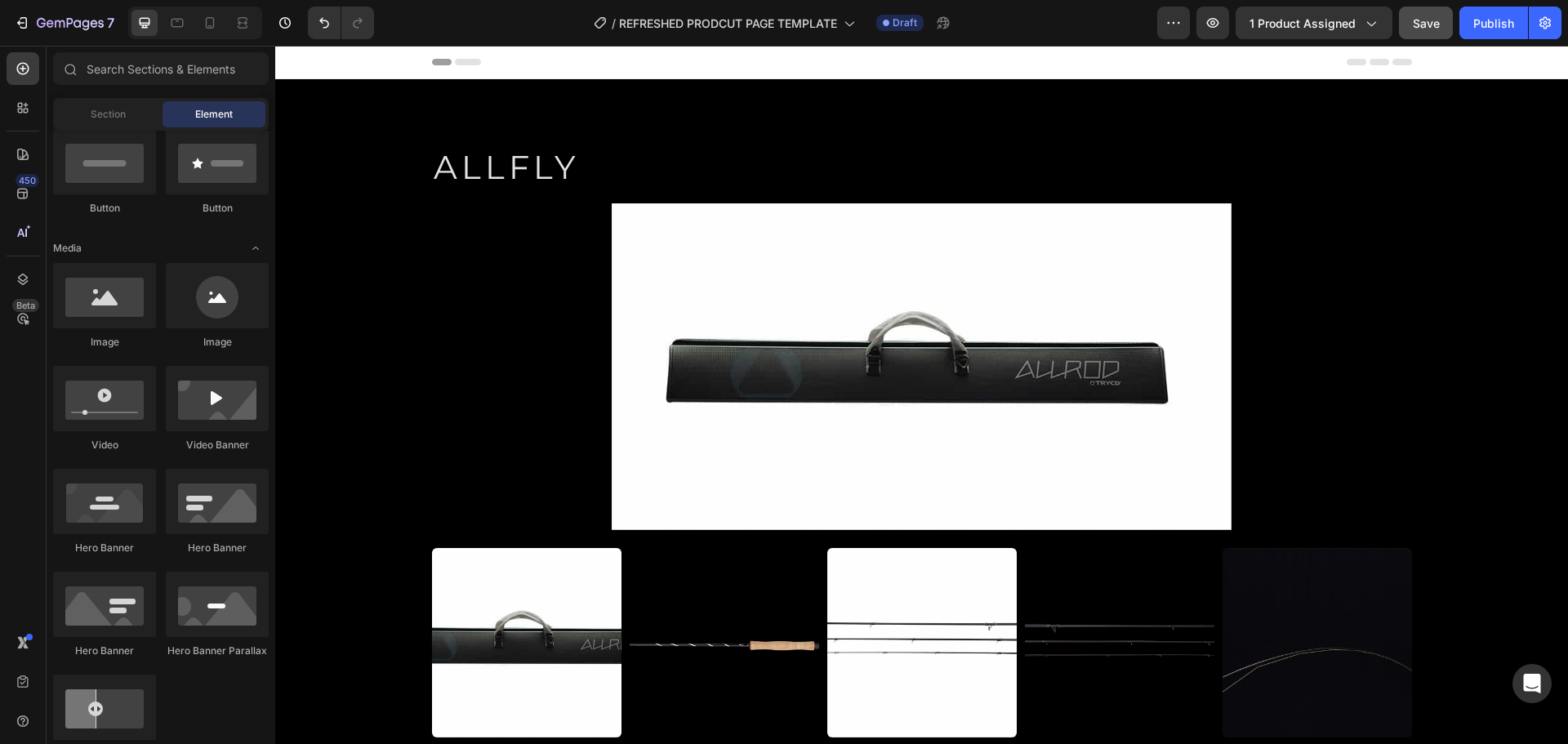
click at [458, 45] on div "7 / REFRESHED PRODCUT PAGE TEMPLATE Draft Preview 1 product assigned Save Publi…" at bounding box center [784, 23] width 1568 height 46
click at [459, 59] on icon at bounding box center [467, 62] width 27 height 7
click at [464, 68] on div "Header" at bounding box center [922, 62] width 980 height 33
click at [464, 61] on icon at bounding box center [467, 62] width 27 height 7
click at [442, 62] on icon at bounding box center [442, 62] width 20 height 7
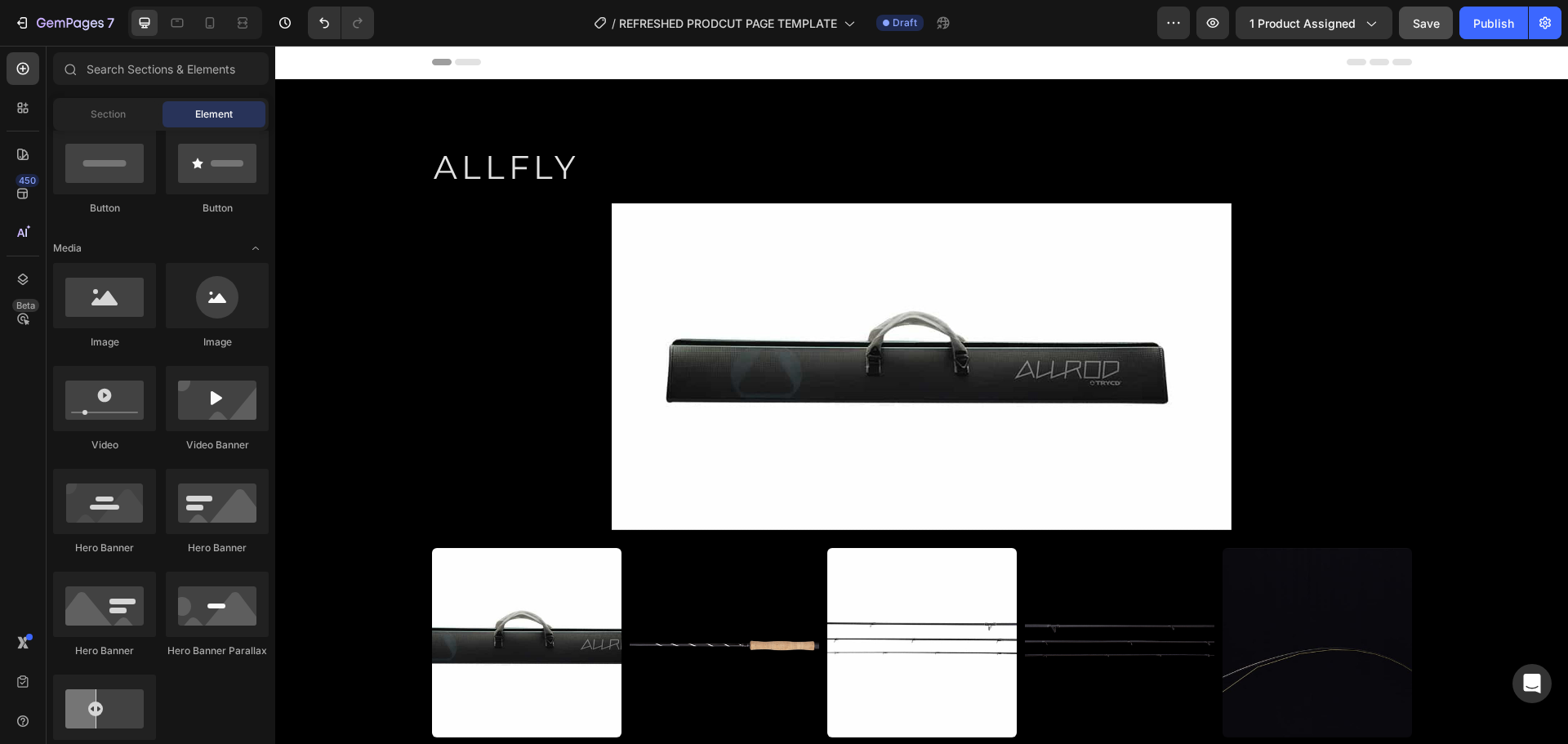
click at [470, 62] on icon at bounding box center [467, 62] width 27 height 7
click at [374, 62] on div "Header" at bounding box center [922, 62] width 1292 height 33
click at [301, 63] on div "Header" at bounding box center [315, 62] width 61 height 20
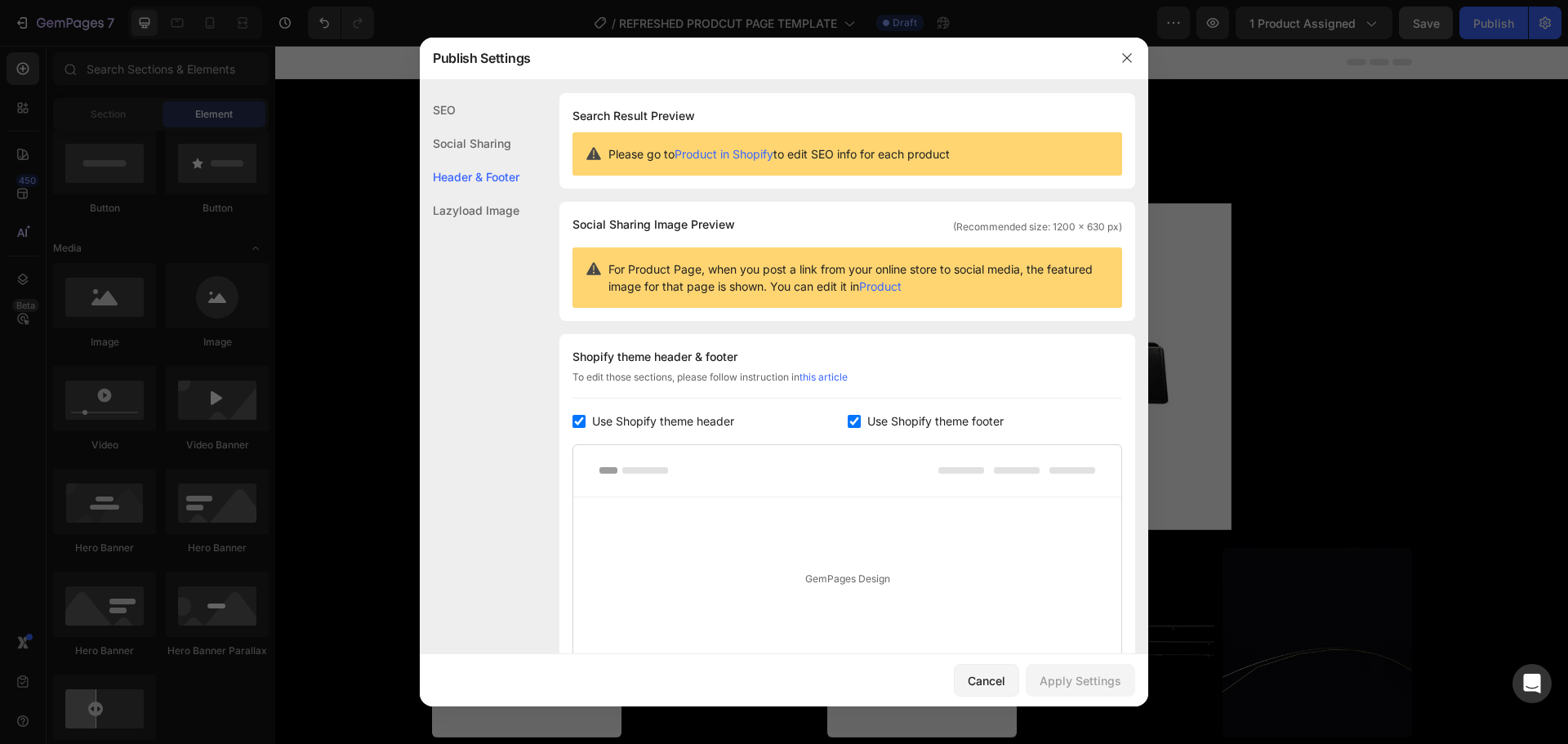
scroll to position [193, 0]
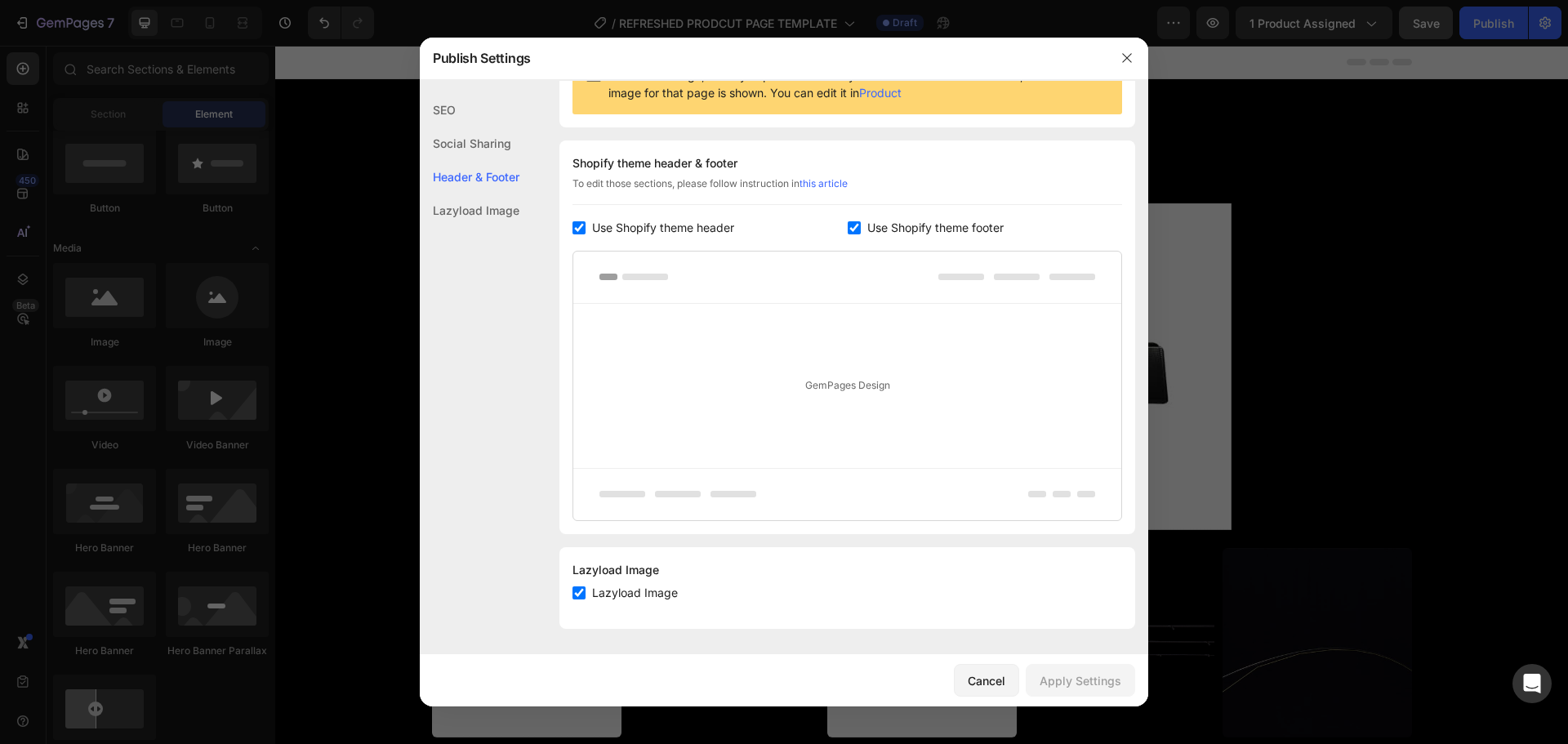
click at [470, 116] on div "SEO" at bounding box center [469, 110] width 99 height 33
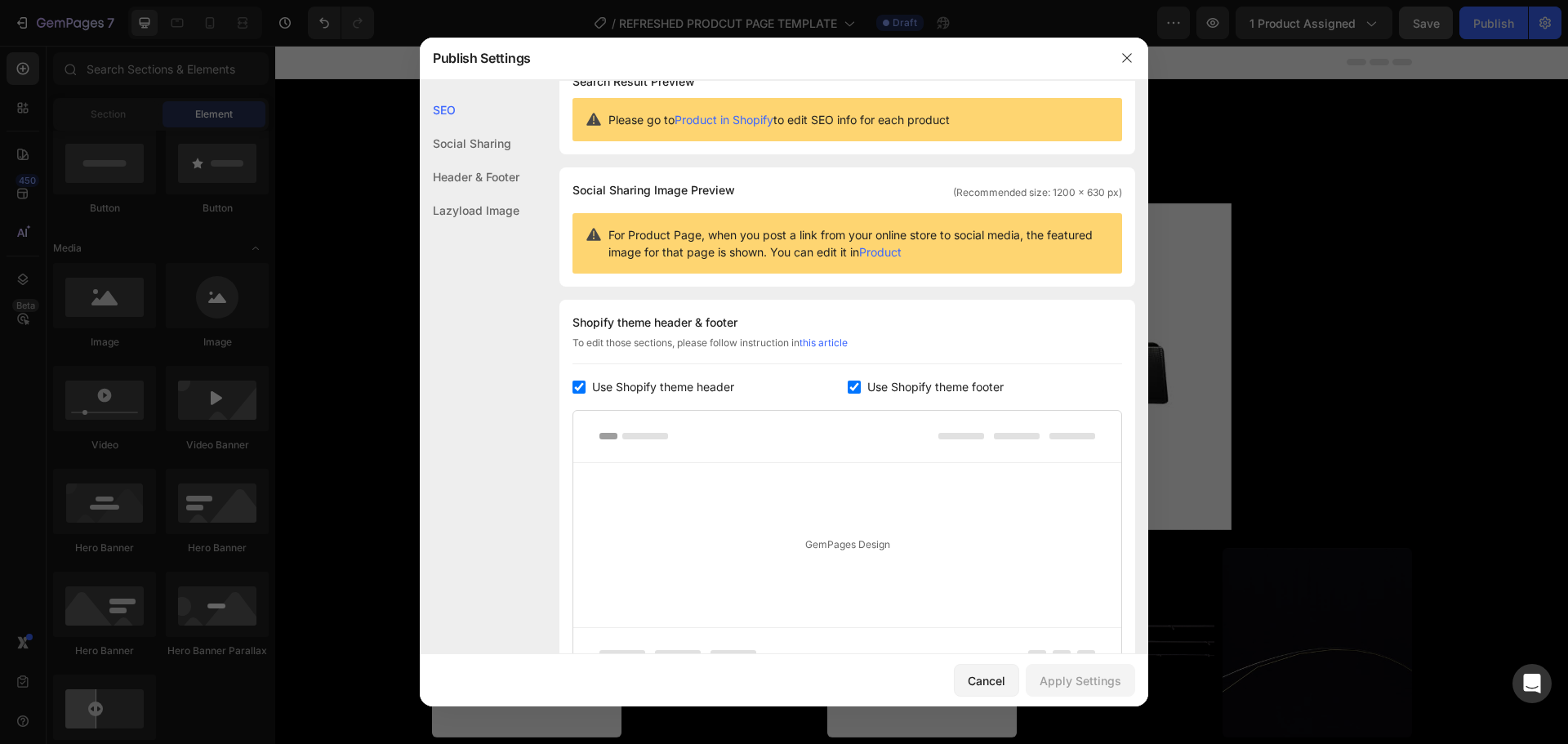
scroll to position [0, 0]
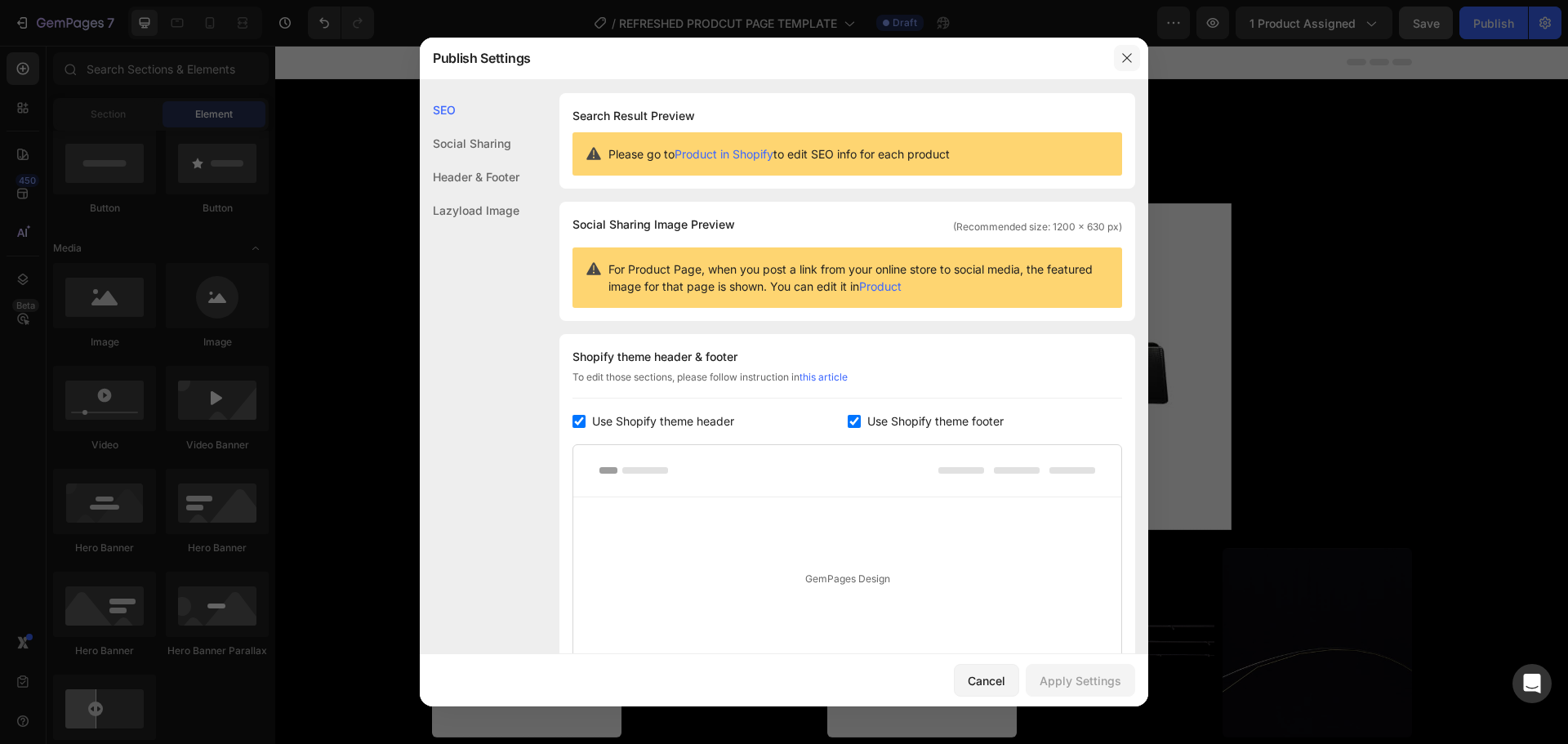
click at [1133, 57] on button "button" at bounding box center [1126, 57] width 27 height 27
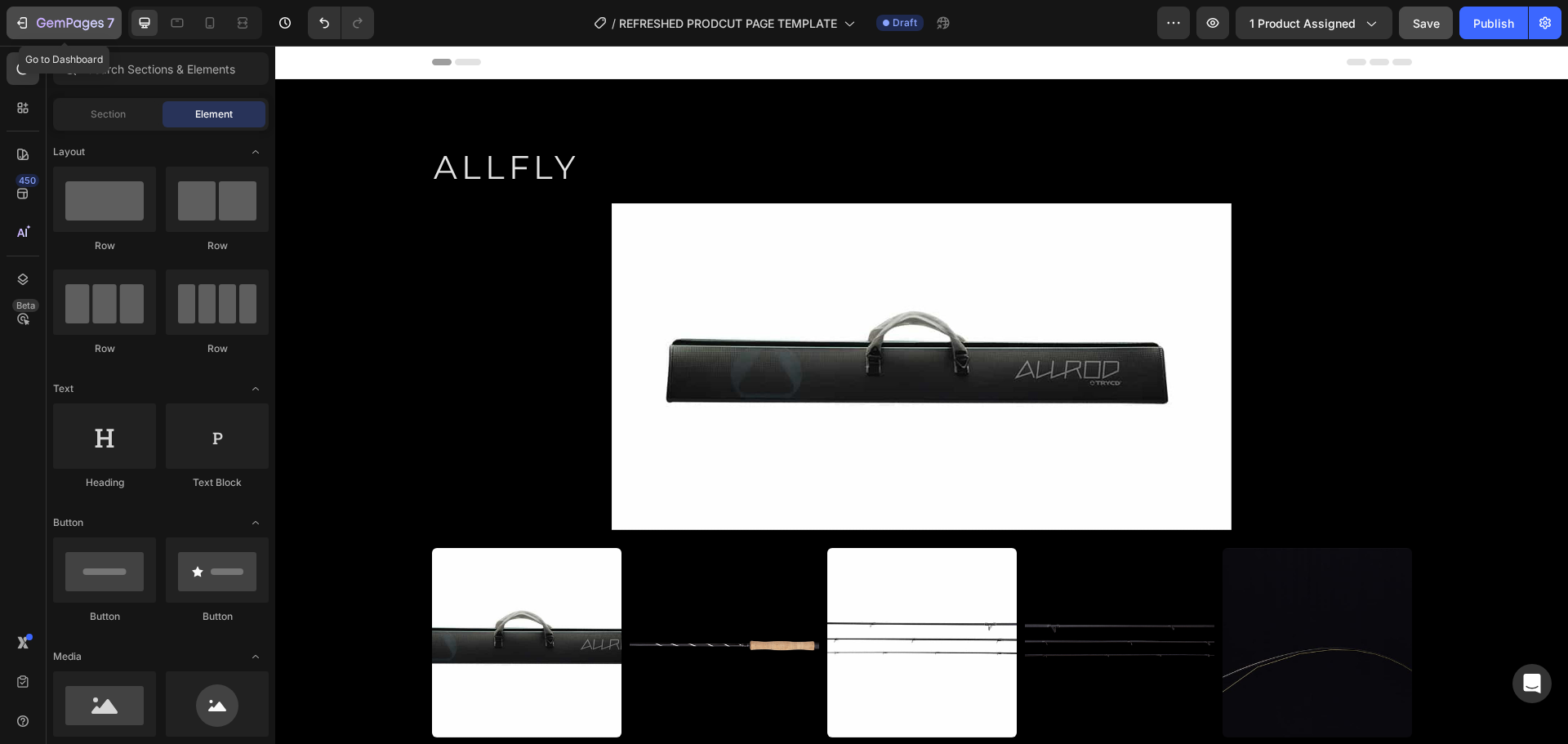
click at [45, 31] on div "7" at bounding box center [75, 22] width 78 height 20
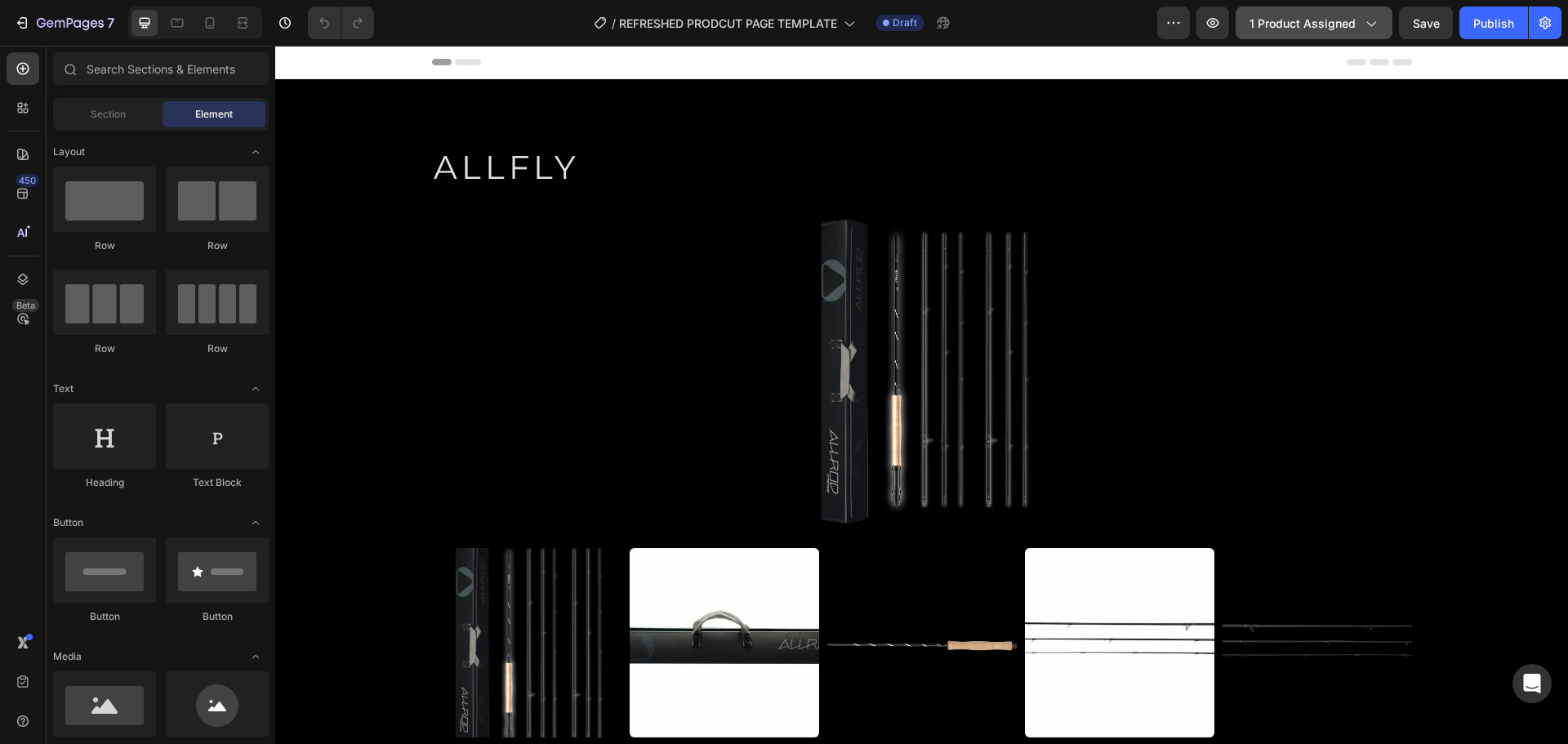
click at [1308, 37] on button "1 product assigned" at bounding box center [1314, 23] width 157 height 33
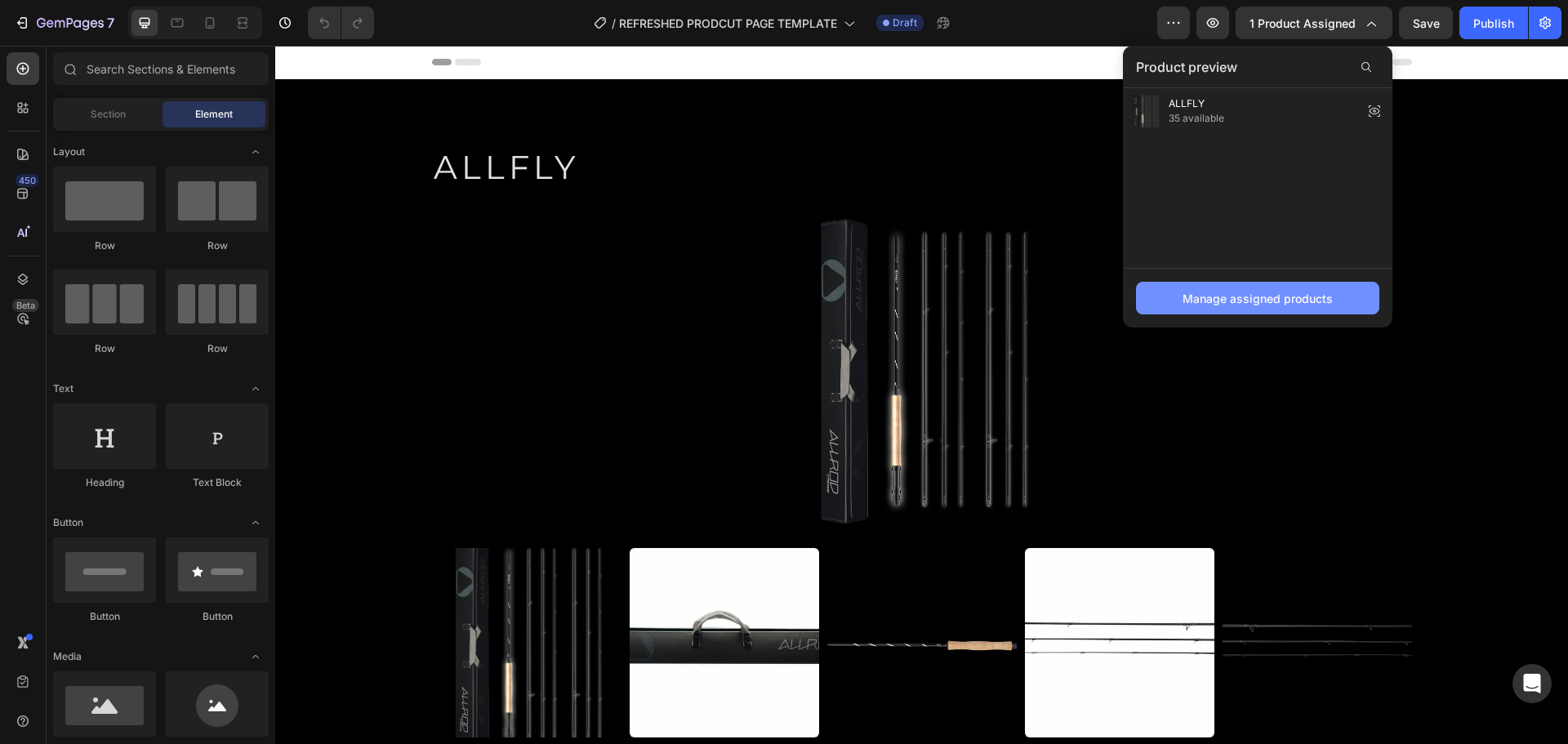
click at [1229, 300] on div "Manage assigned products" at bounding box center [1258, 299] width 151 height 17
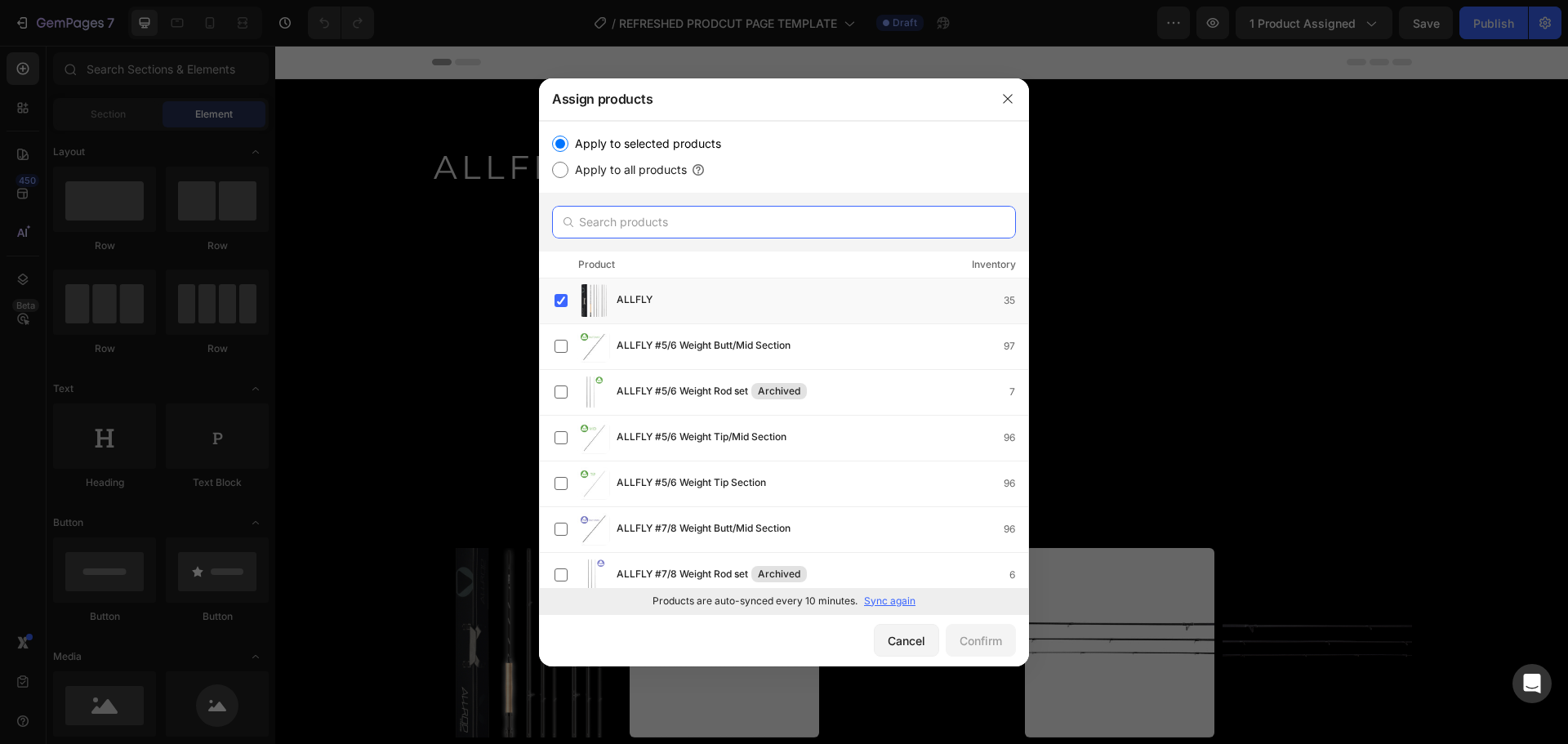
click at [689, 220] on input "text" at bounding box center [784, 222] width 464 height 33
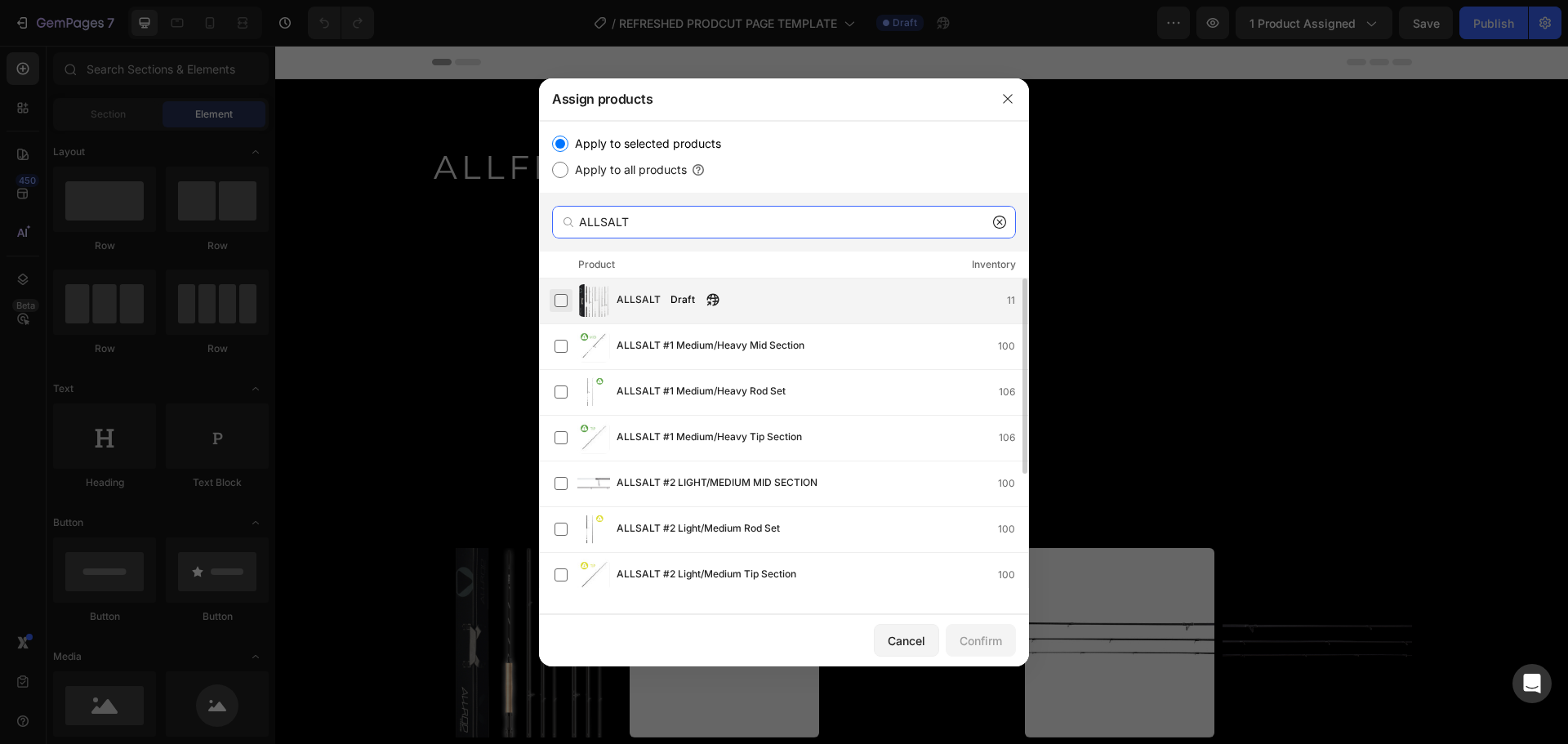
type input "ALLSALT"
click at [562, 300] on label at bounding box center [561, 300] width 13 height 13
click at [977, 635] on div "Confirm" at bounding box center [981, 640] width 43 height 17
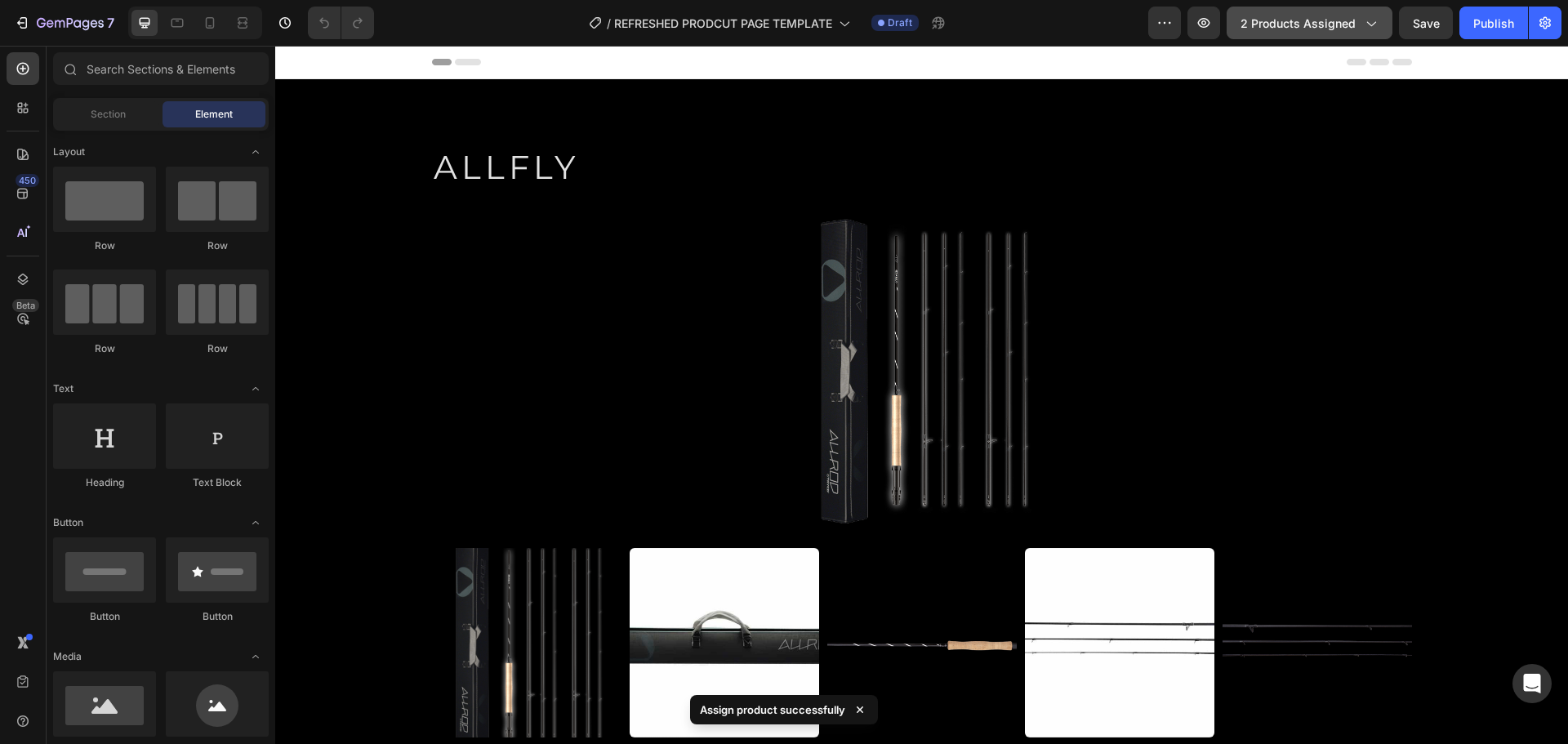
click at [1296, 33] on button "2 products assigned" at bounding box center [1310, 23] width 166 height 33
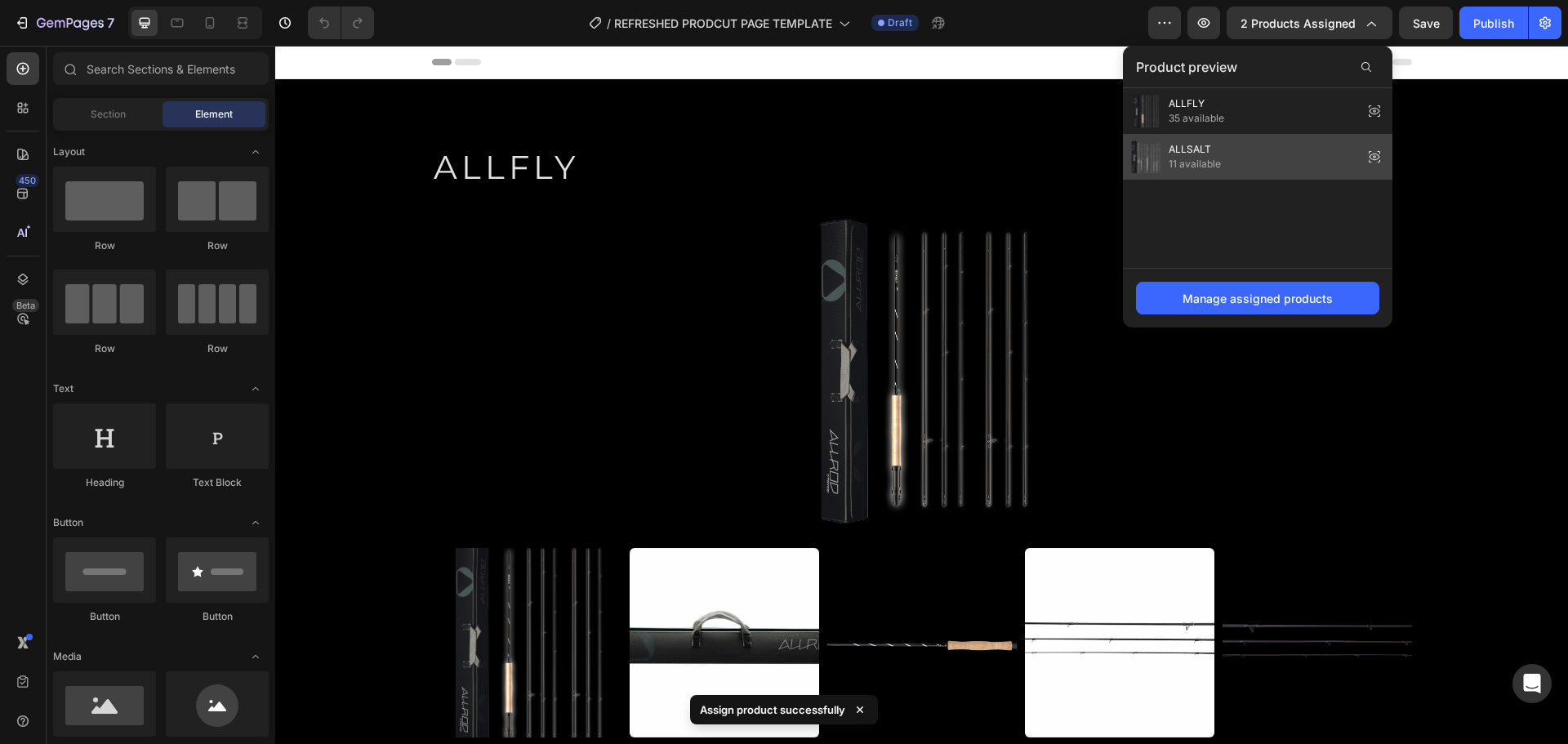
click at [1259, 165] on div "ALLSALT 11 available" at bounding box center [1257, 156] width 270 height 45
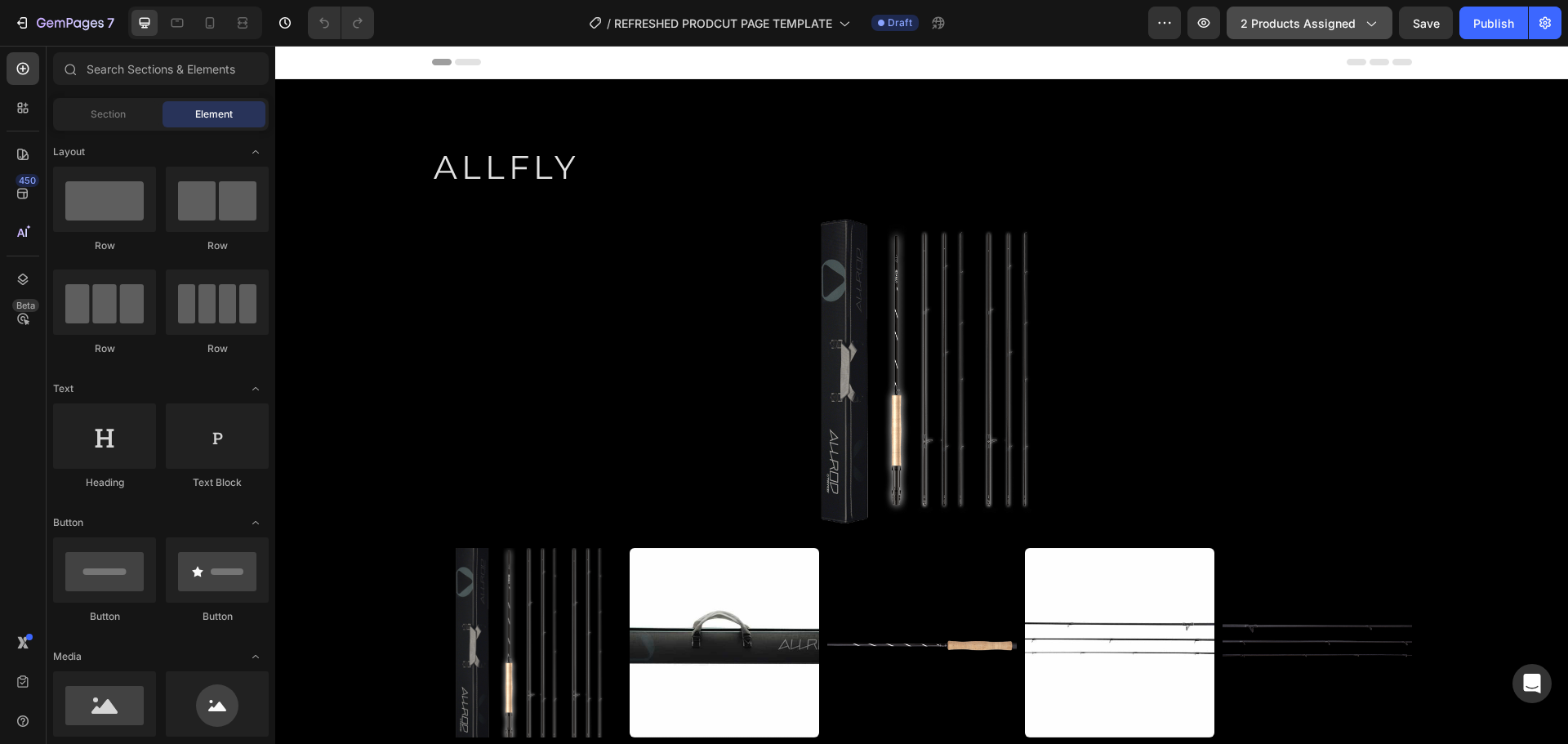
click at [1316, 34] on button "2 products assigned" at bounding box center [1310, 23] width 166 height 33
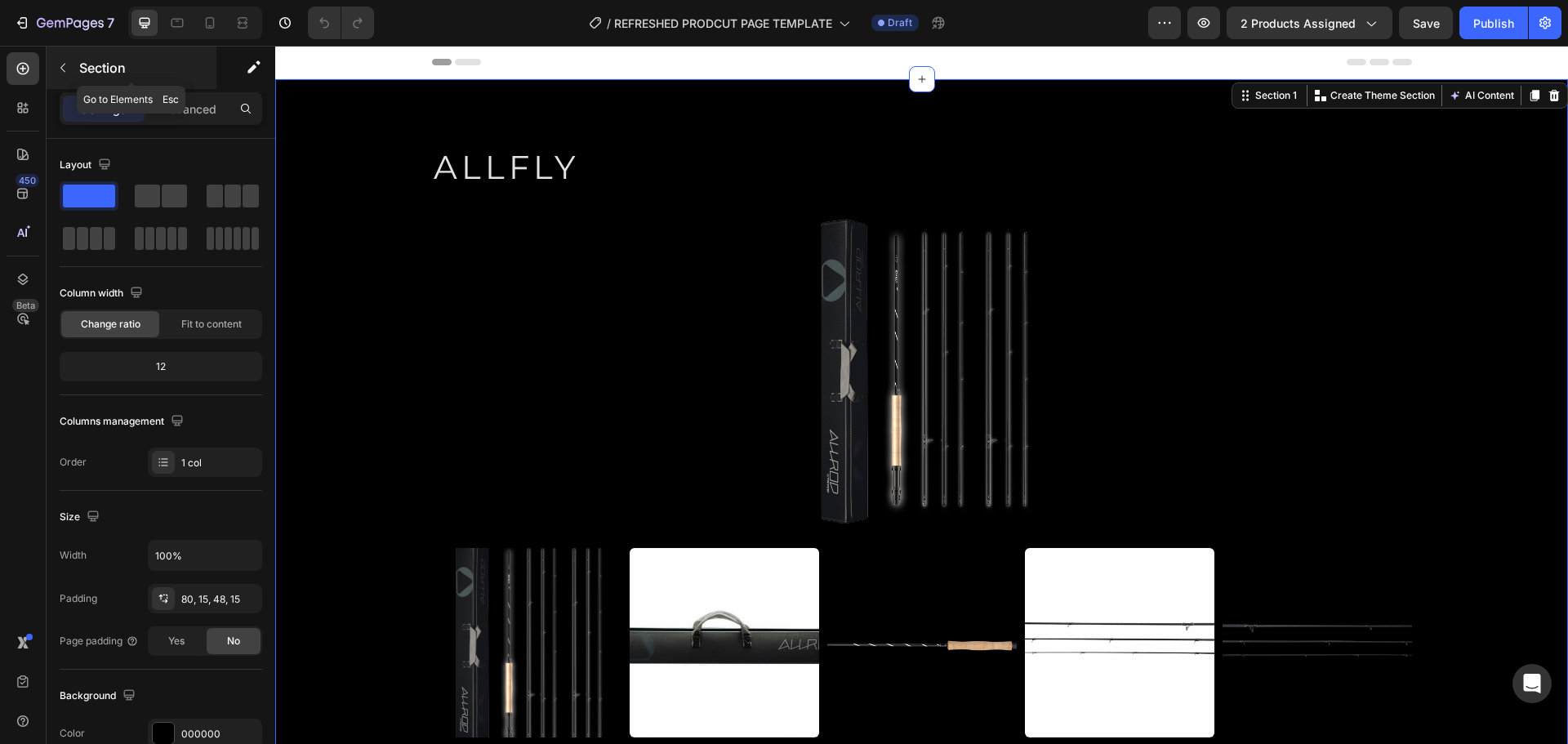
click at [62, 64] on icon "button" at bounding box center [62, 68] width 13 height 13
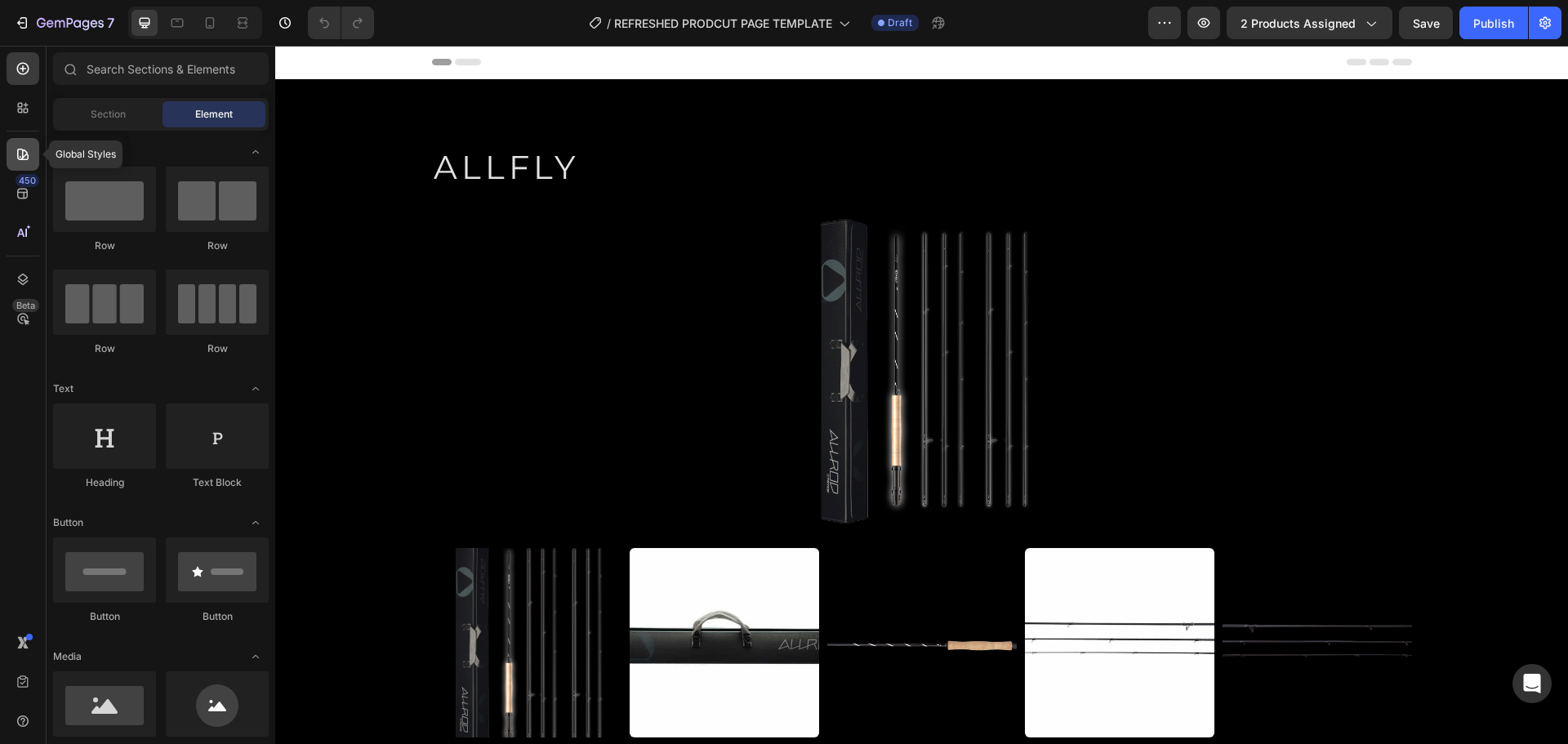
click at [20, 158] on icon at bounding box center [22, 154] width 16 height 16
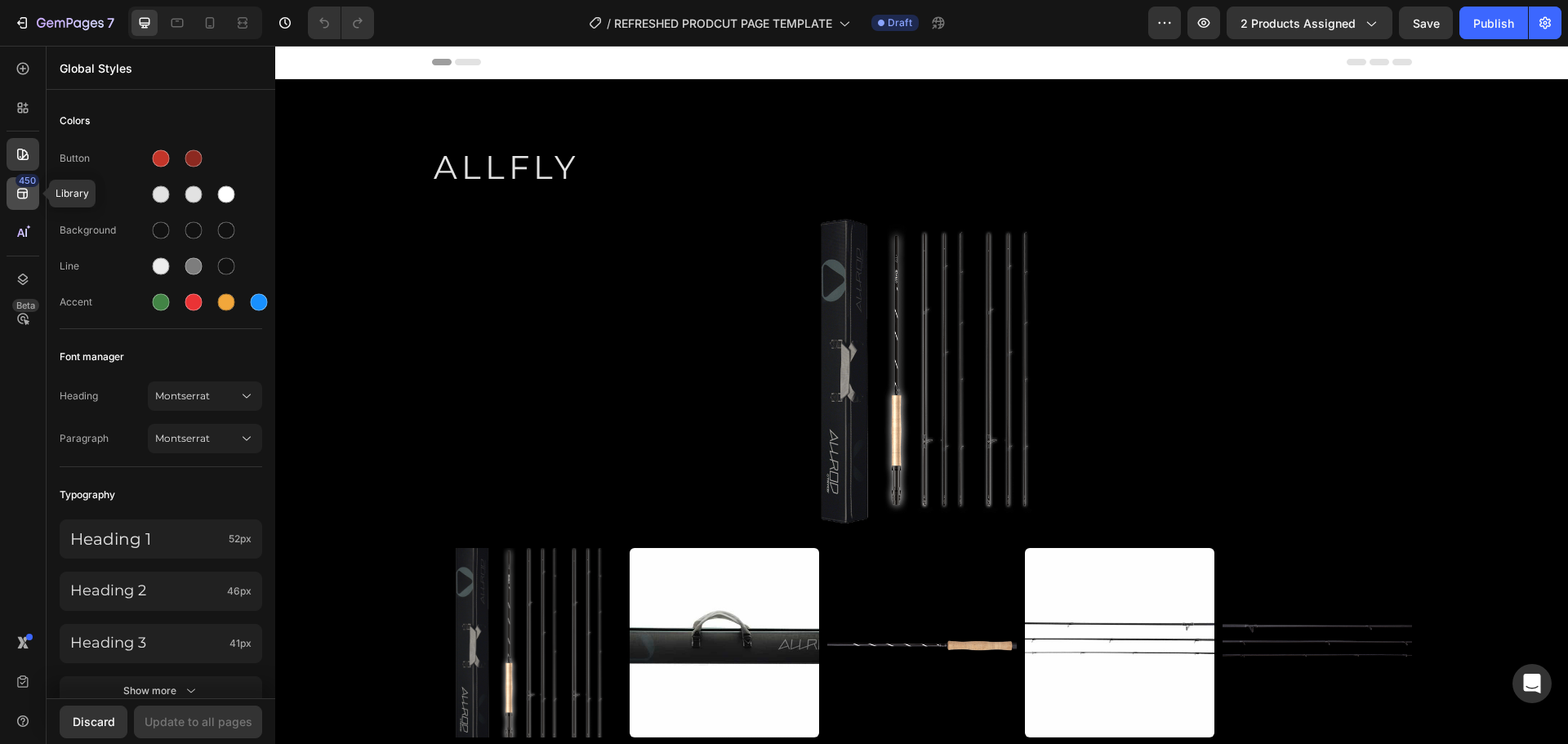
click at [20, 199] on icon at bounding box center [22, 193] width 10 height 10
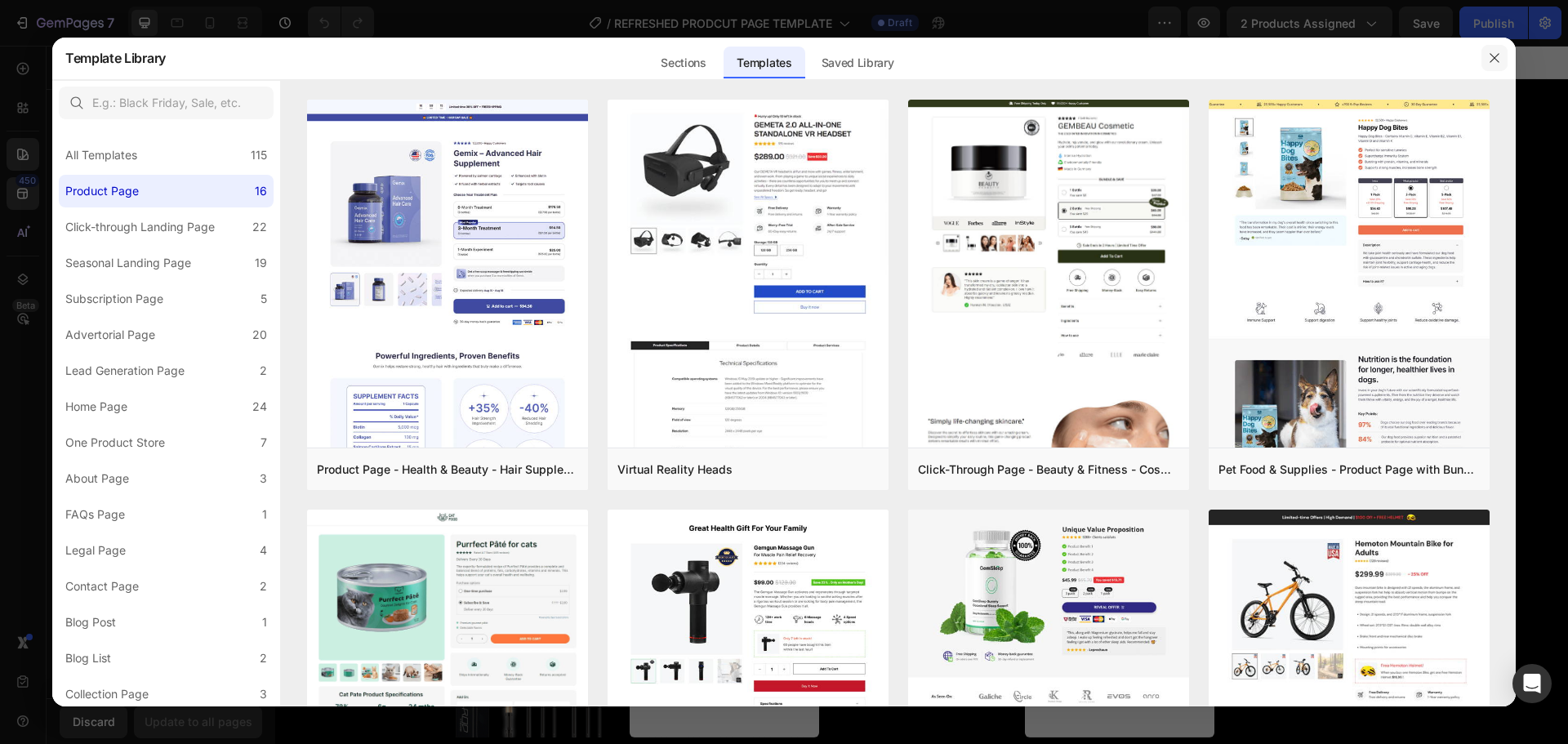
click at [1486, 68] on button "button" at bounding box center [1494, 57] width 27 height 27
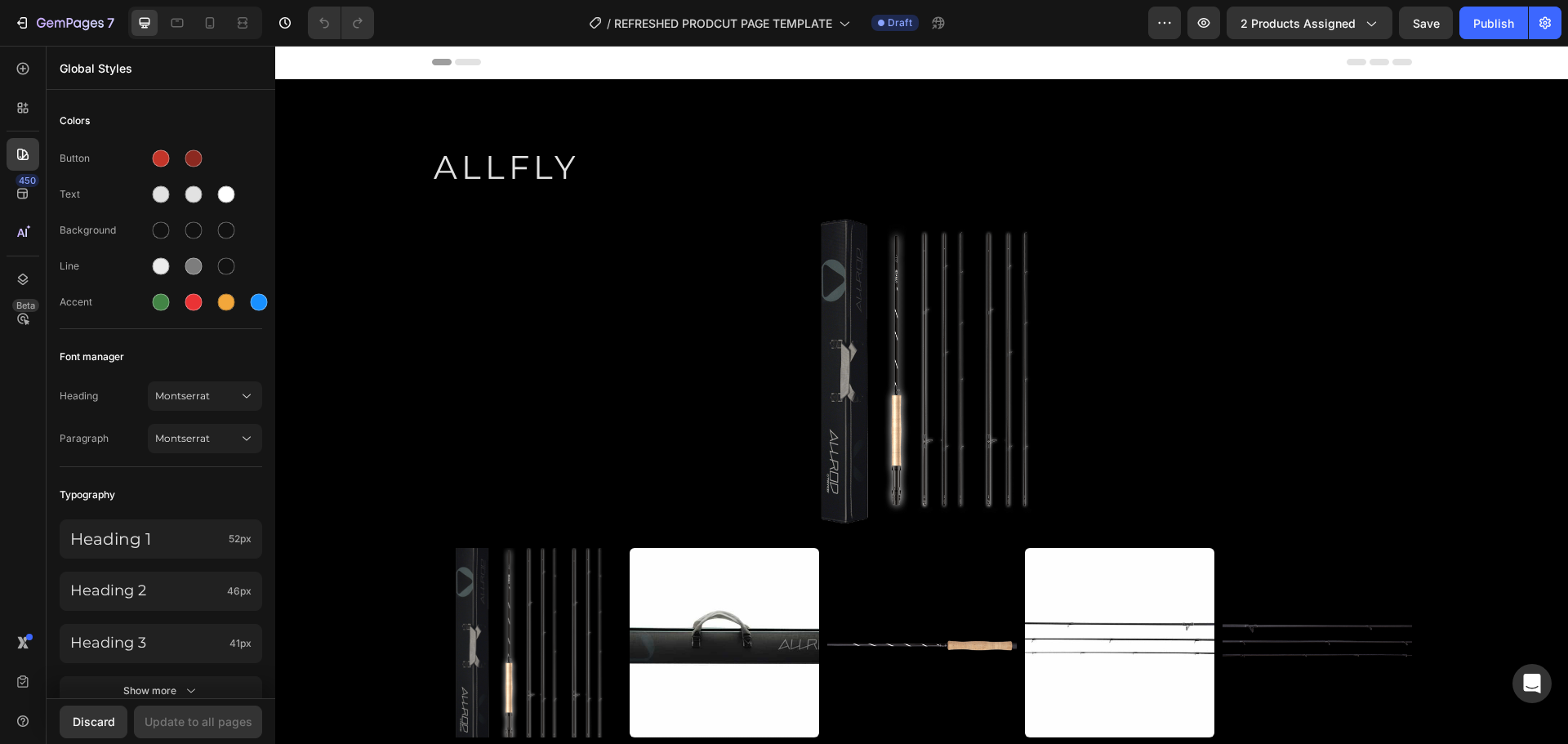
click at [787, 9] on div at bounding box center [784, 13] width 7 height 13
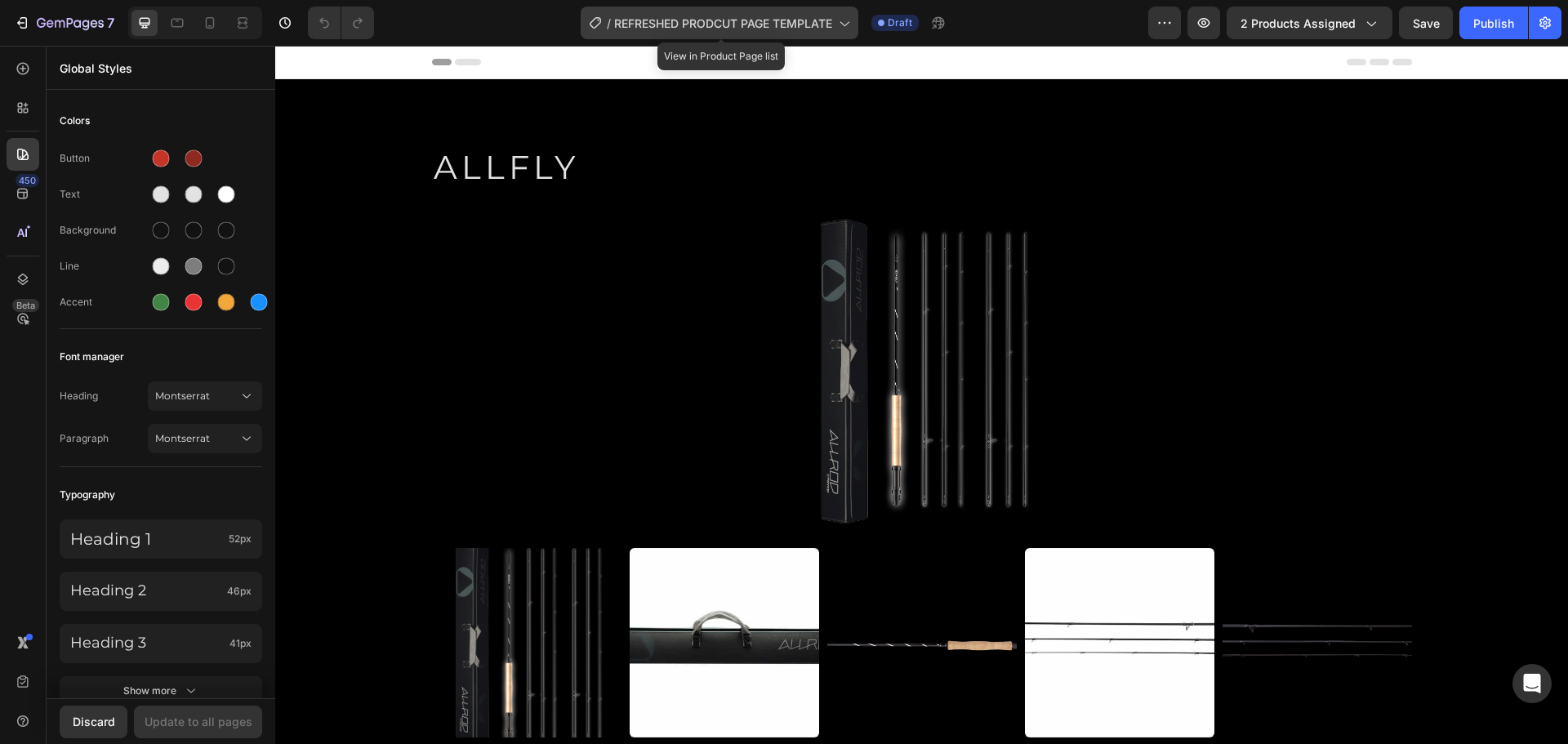
click at [785, 21] on span "REFRESHED PRODCUT PAGE TEMPLATE" at bounding box center [722, 23] width 218 height 17
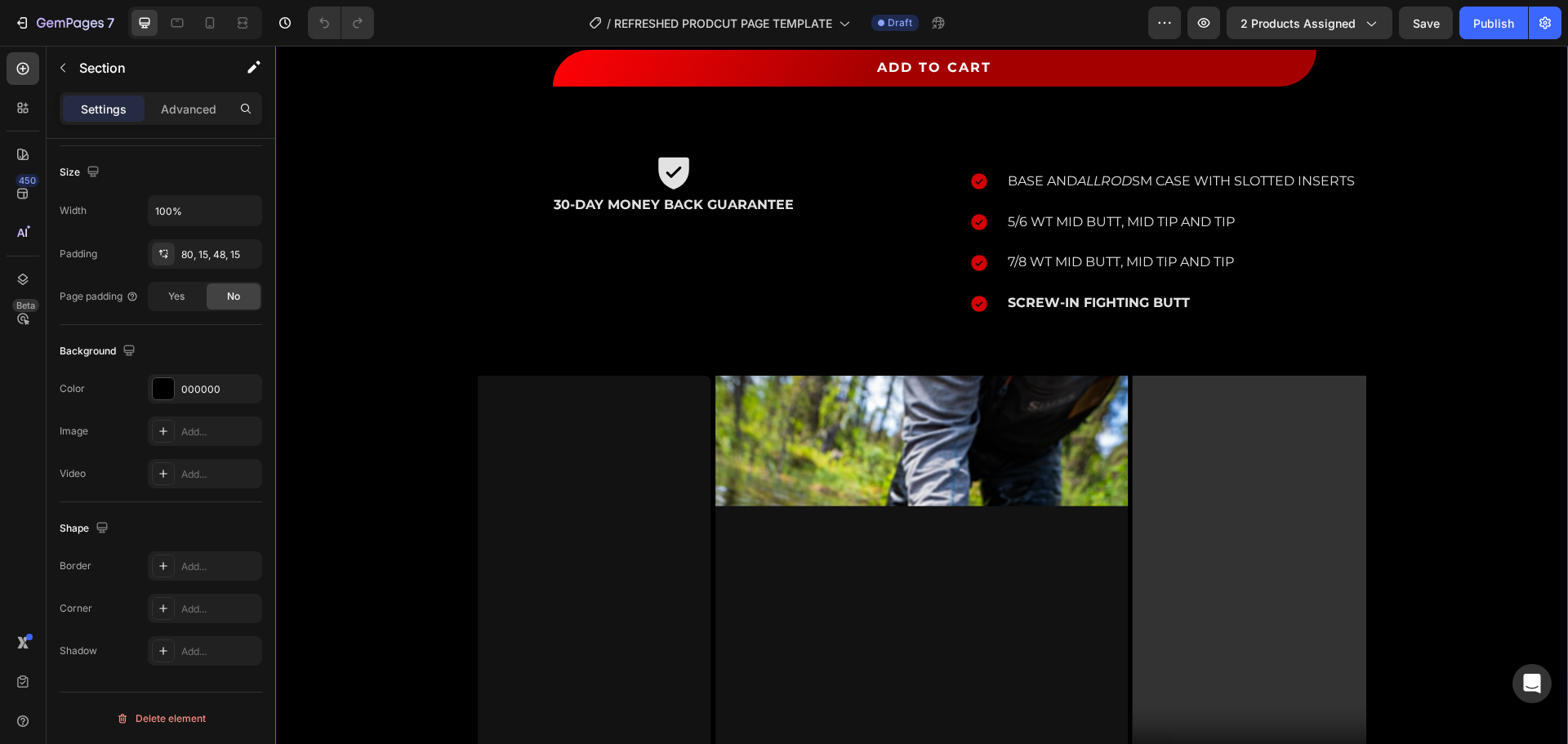
scroll to position [1062, 0]
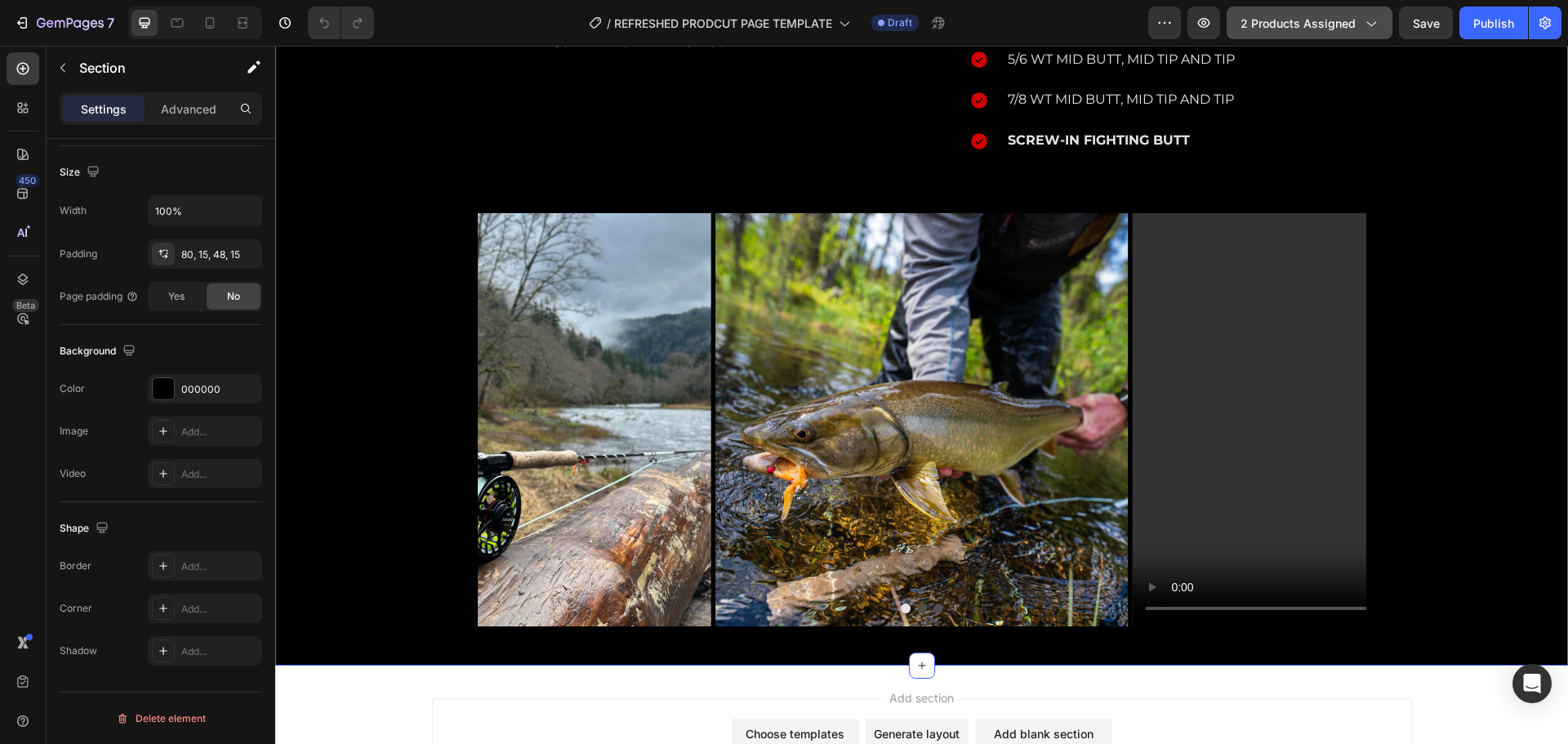
click at [1344, 23] on span "2 products assigned" at bounding box center [1298, 23] width 116 height 17
click at [1220, 22] on button "button" at bounding box center [1203, 23] width 33 height 33
